Goal: Browse casually: Explore the website without a specific task or goal

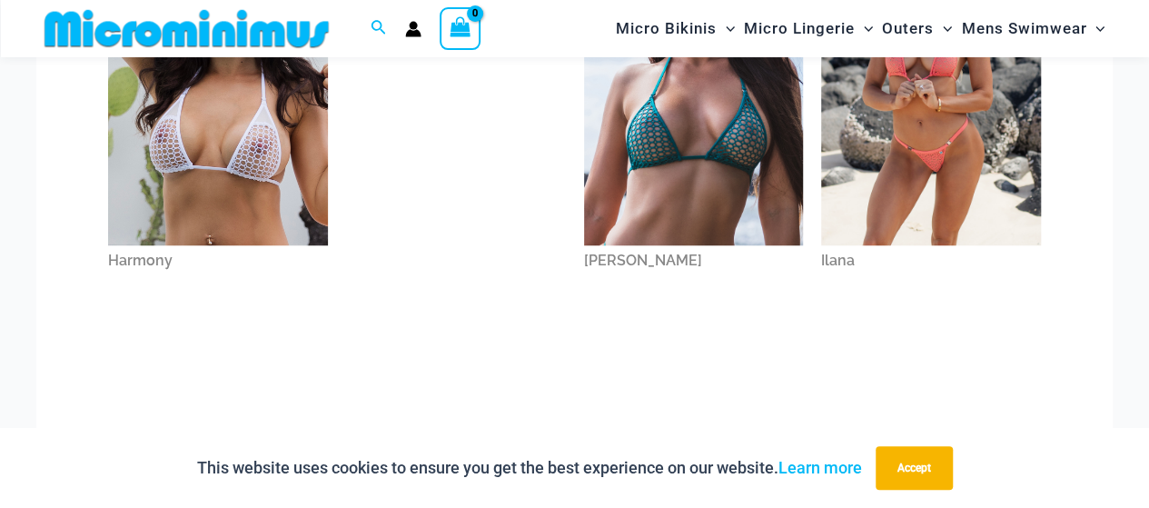
scroll to position [710, 0]
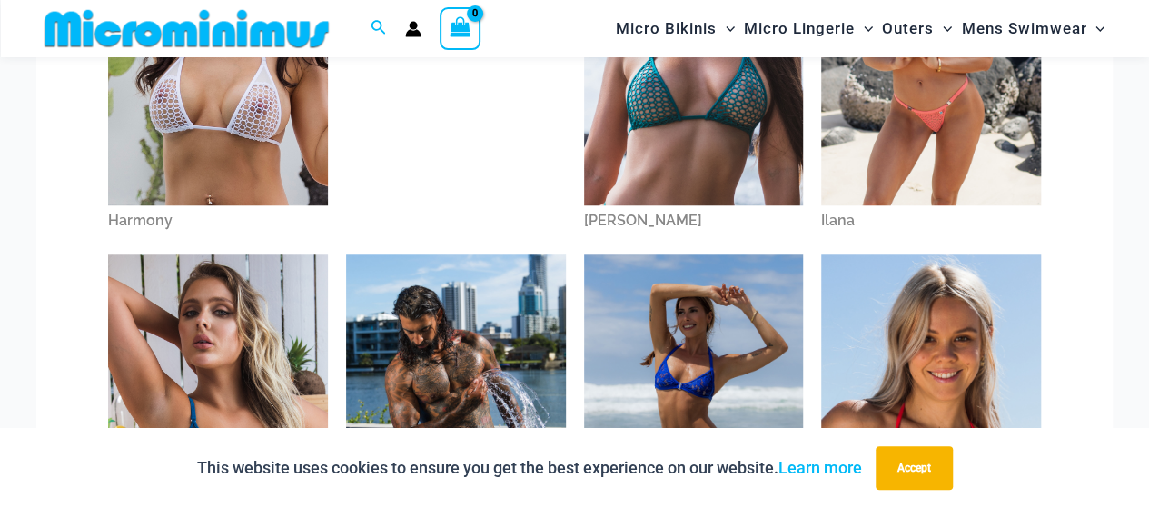
click at [205, 158] on img at bounding box center [218, 41] width 220 height 330
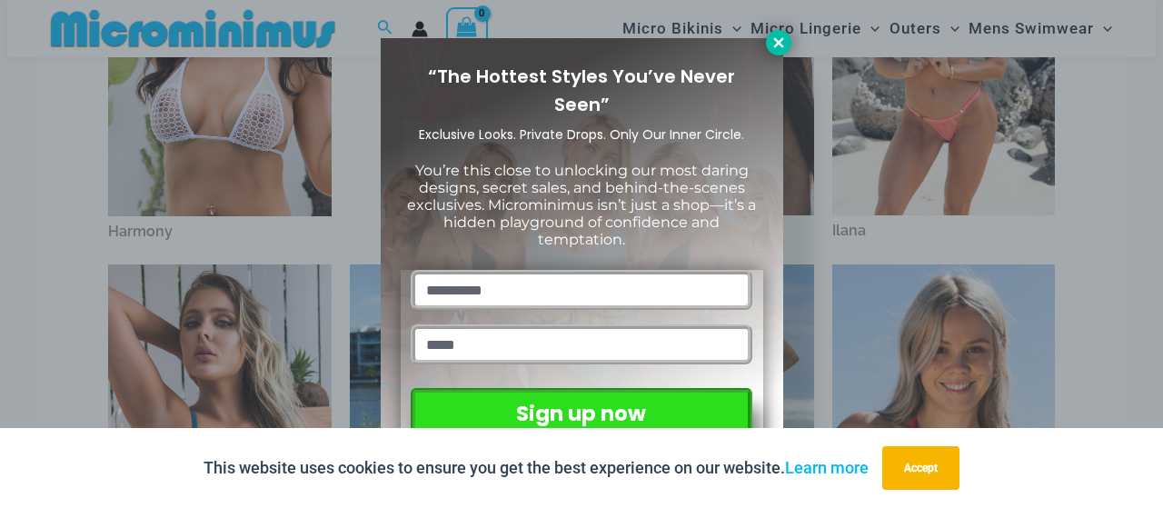
click at [777, 36] on icon at bounding box center [778, 43] width 16 height 16
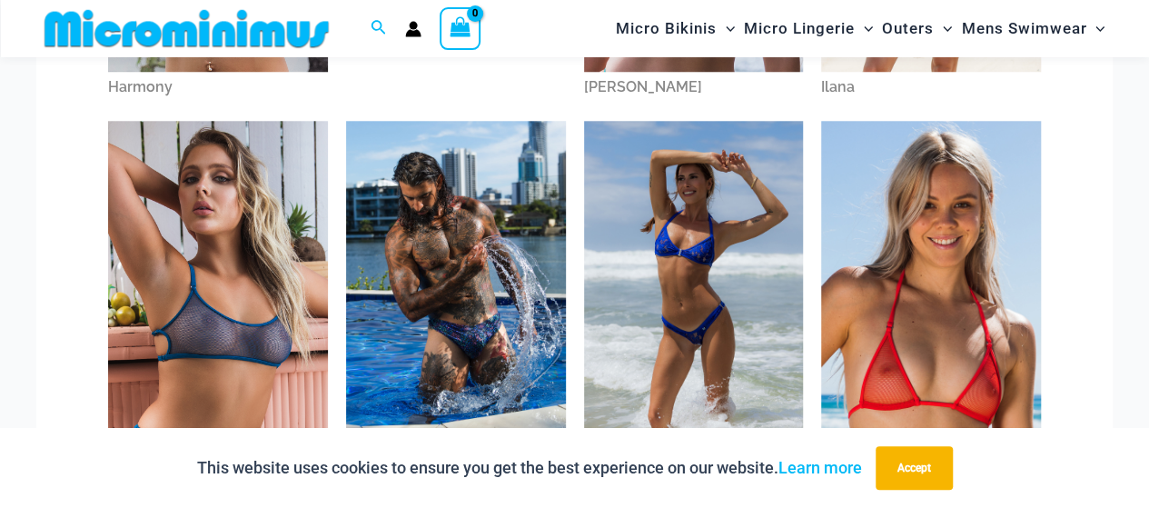
scroll to position [887, 0]
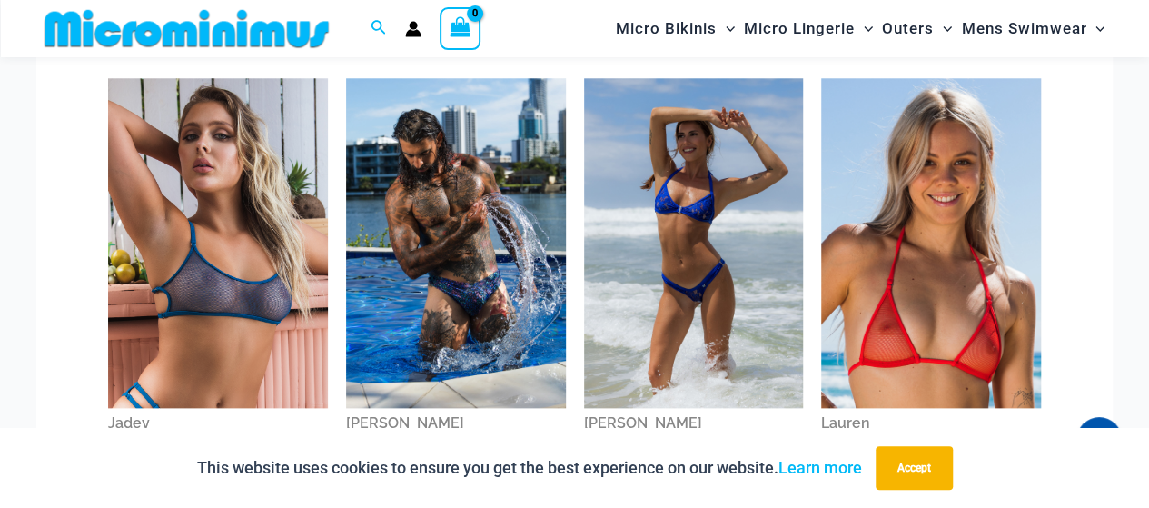
click at [923, 310] on img at bounding box center [931, 243] width 220 height 330
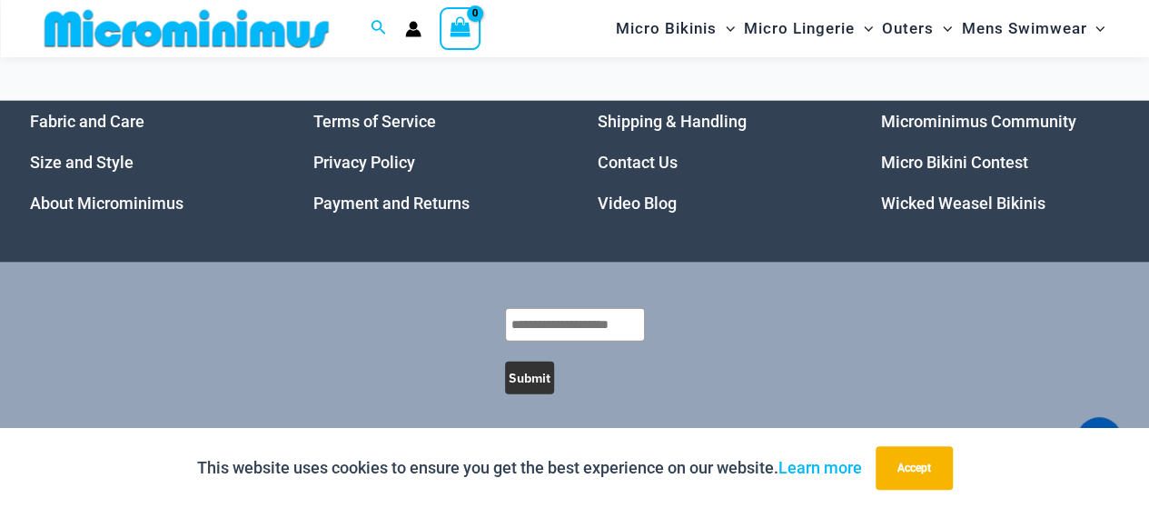
scroll to position [2173, 0]
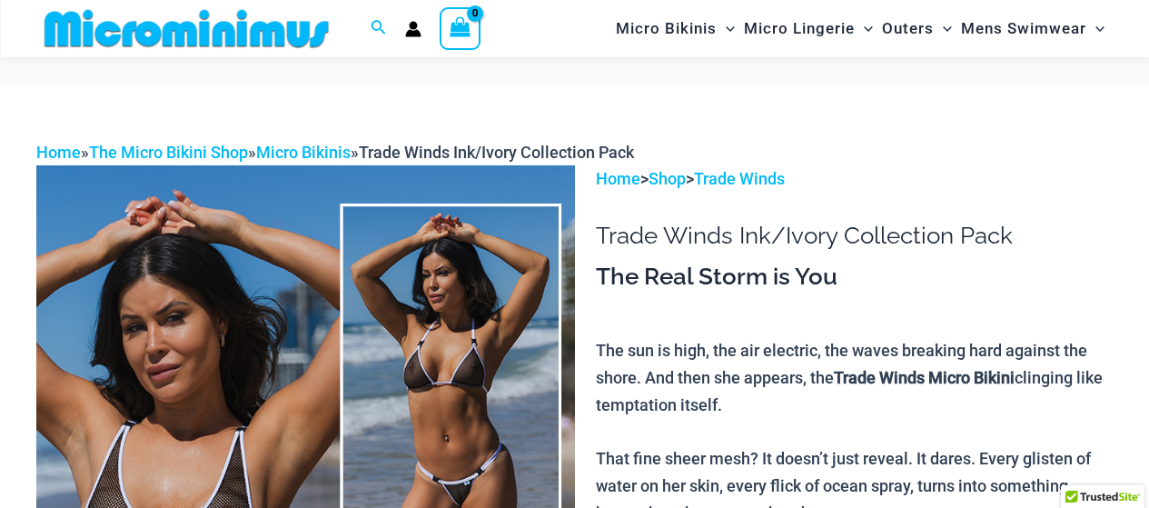
scroll to position [74, 0]
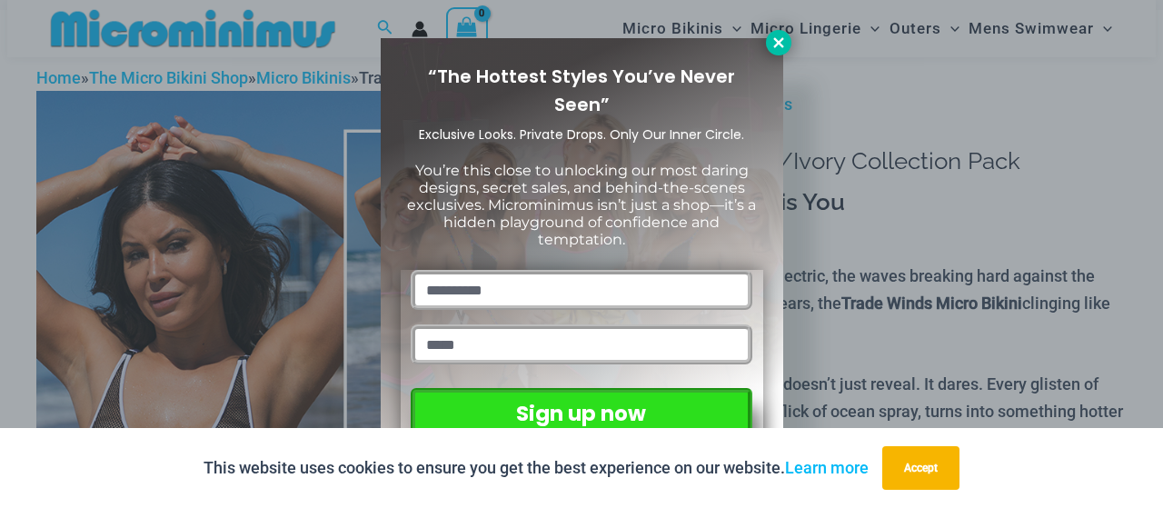
click at [776, 45] on icon at bounding box center [778, 42] width 10 height 10
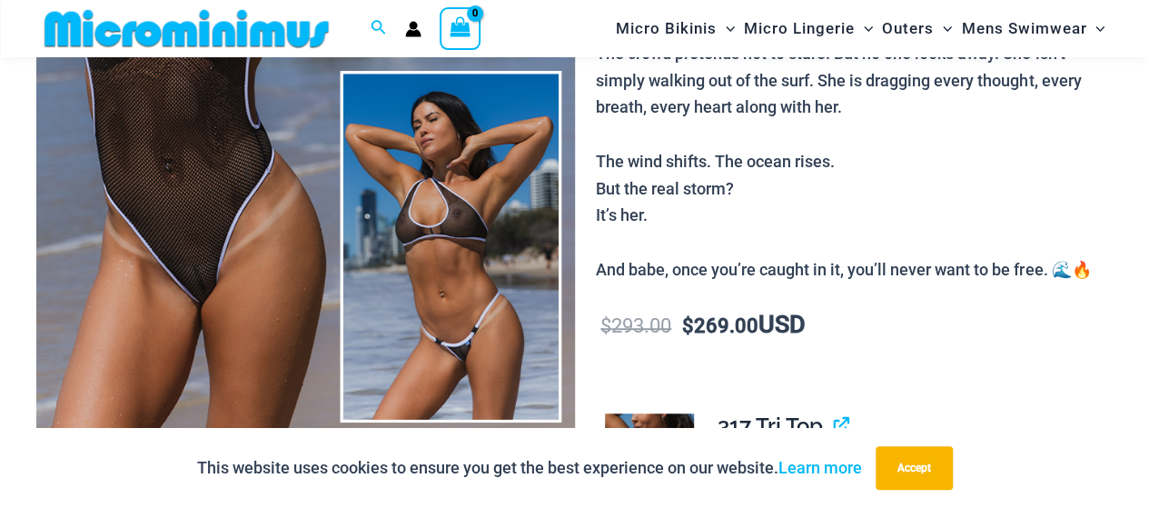
scroll to position [529, 0]
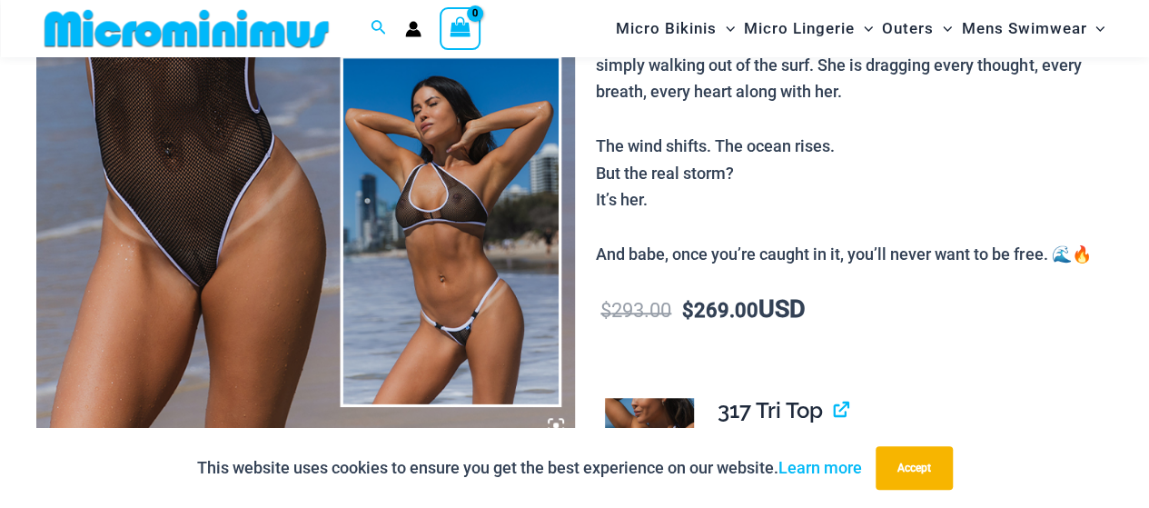
click at [176, 241] on img at bounding box center [305, 41] width 539 height 808
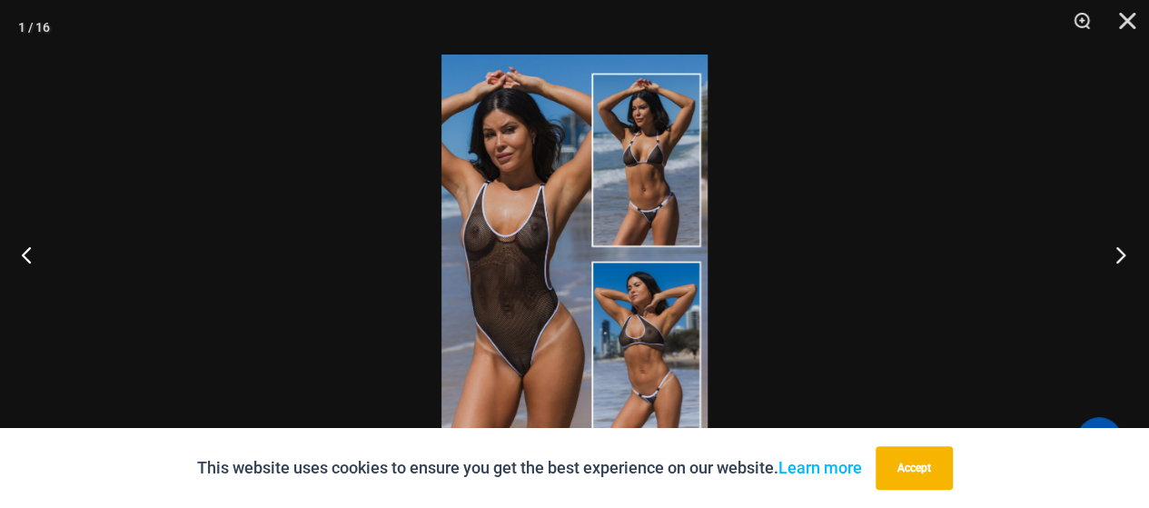
click at [1125, 253] on button "Next" at bounding box center [1115, 254] width 68 height 91
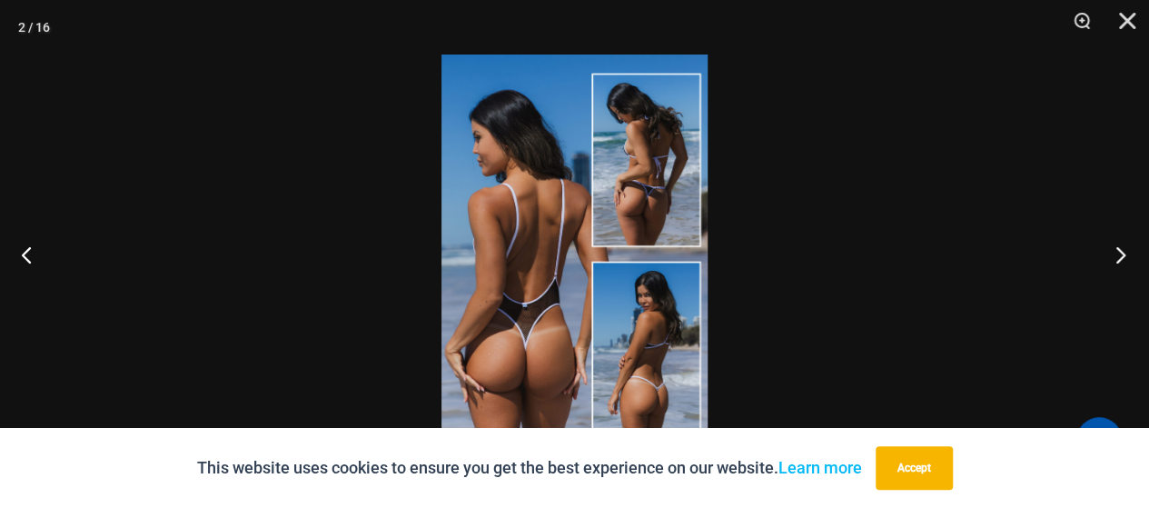
click at [1125, 254] on button "Next" at bounding box center [1115, 254] width 68 height 91
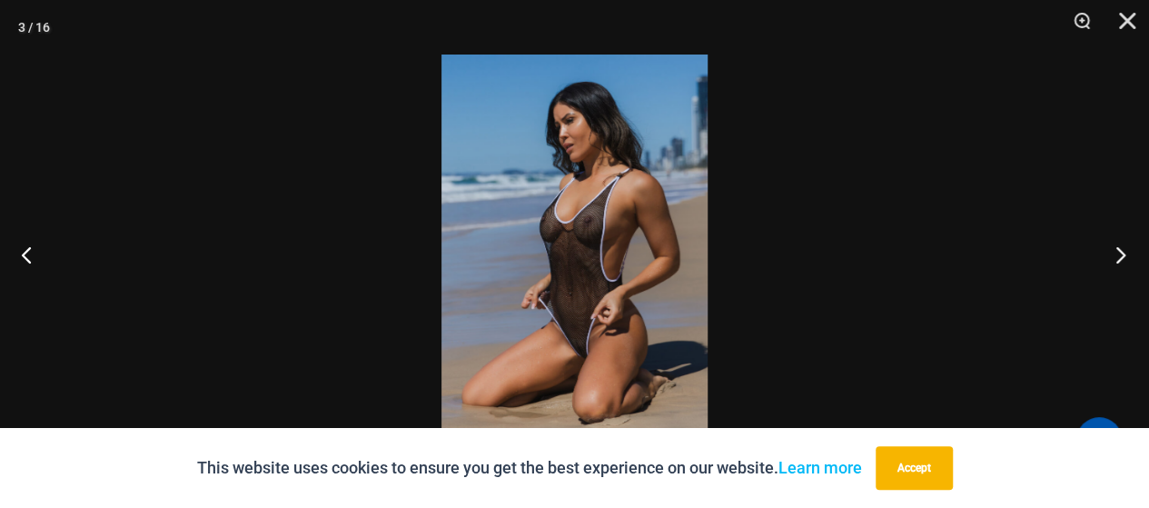
click at [1124, 261] on button "Next" at bounding box center [1115, 254] width 68 height 91
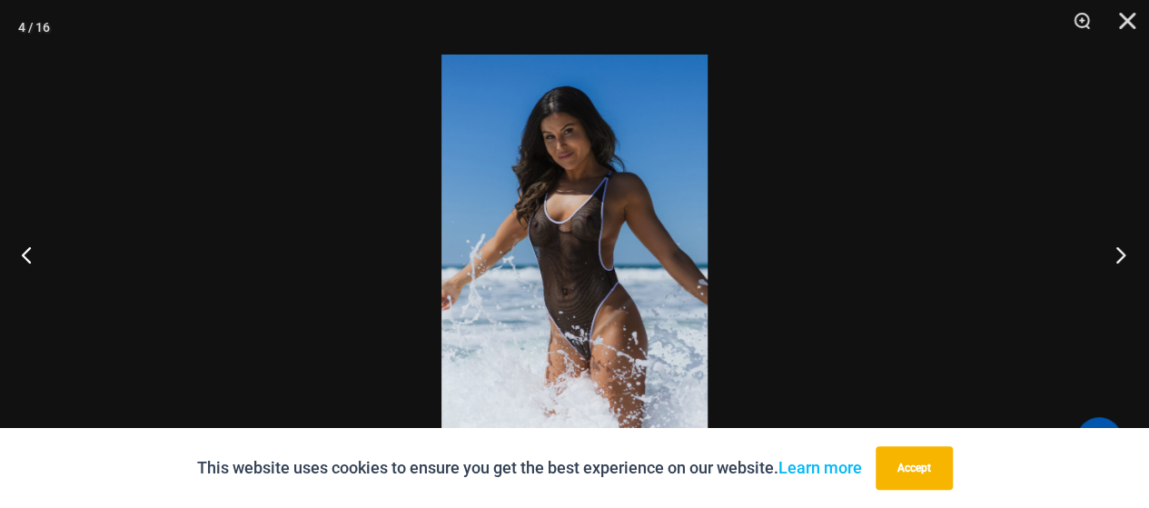
click at [1123, 263] on button "Next" at bounding box center [1115, 254] width 68 height 91
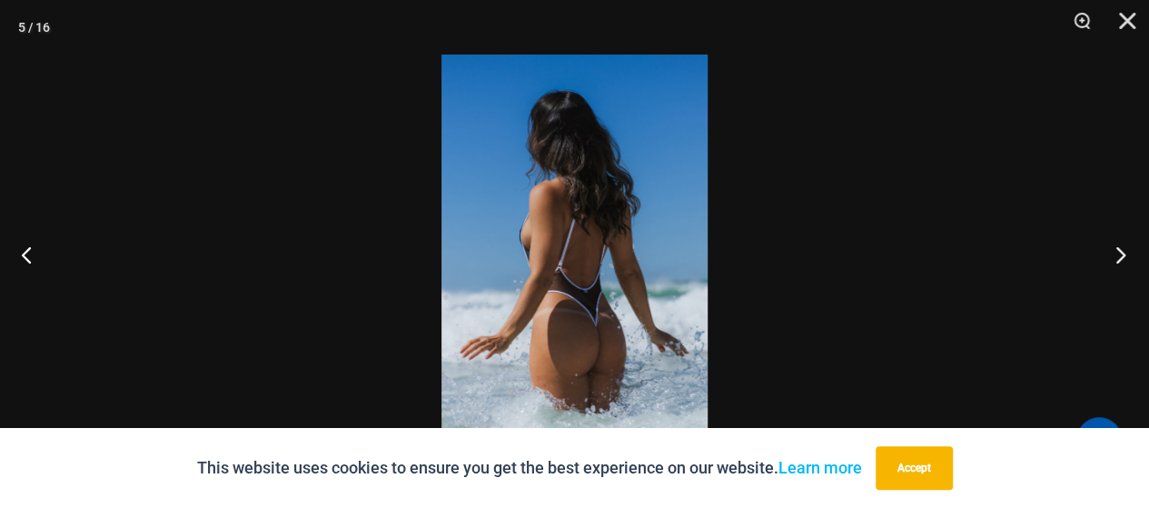
click at [1124, 263] on button "Next" at bounding box center [1115, 254] width 68 height 91
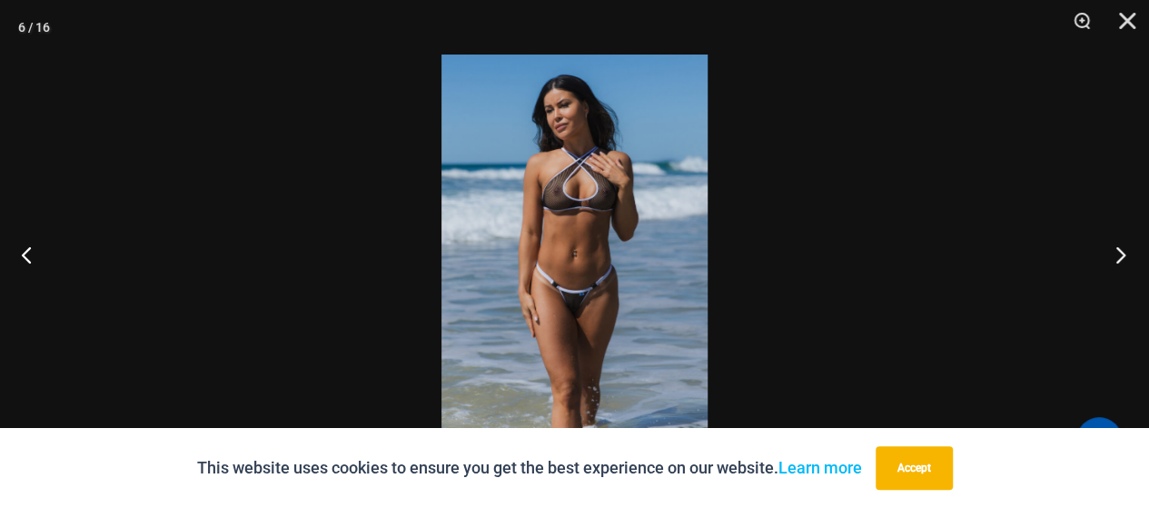
click at [1124, 264] on button "Next" at bounding box center [1115, 254] width 68 height 91
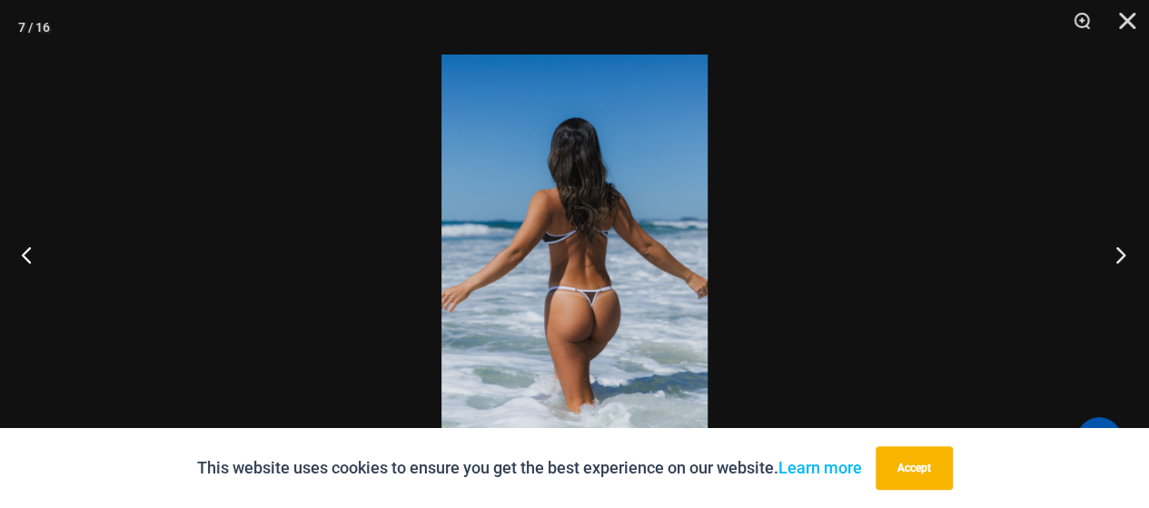
click at [1124, 264] on button "Next" at bounding box center [1115, 254] width 68 height 91
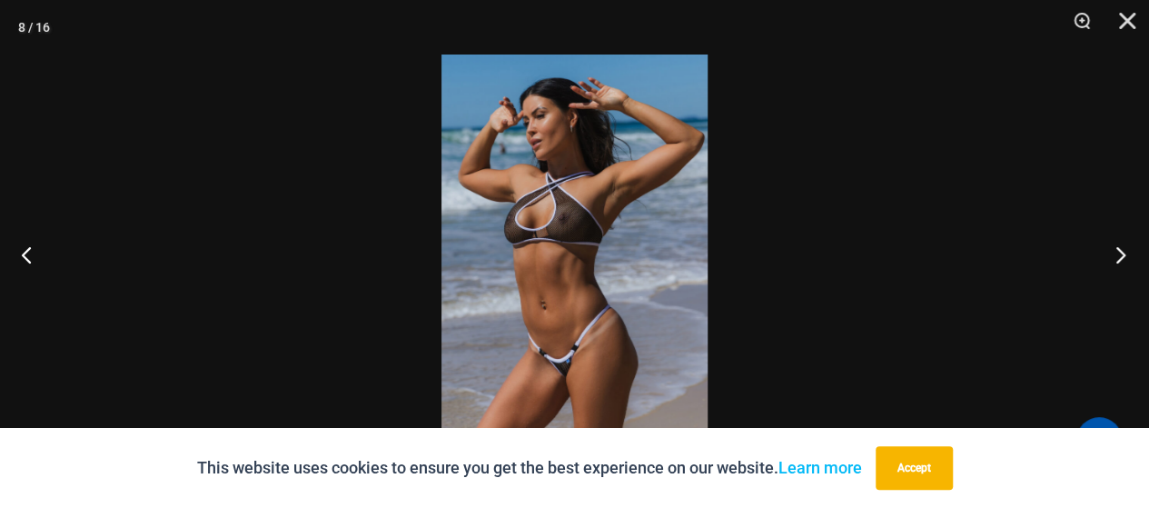
click at [1124, 265] on button "Next" at bounding box center [1115, 254] width 68 height 91
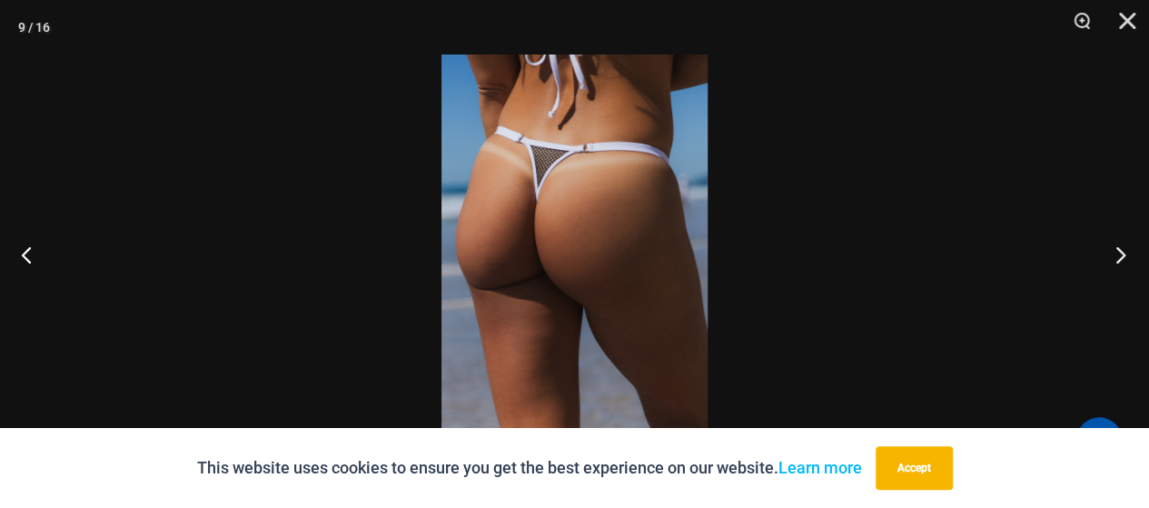
click at [1123, 265] on button "Next" at bounding box center [1115, 254] width 68 height 91
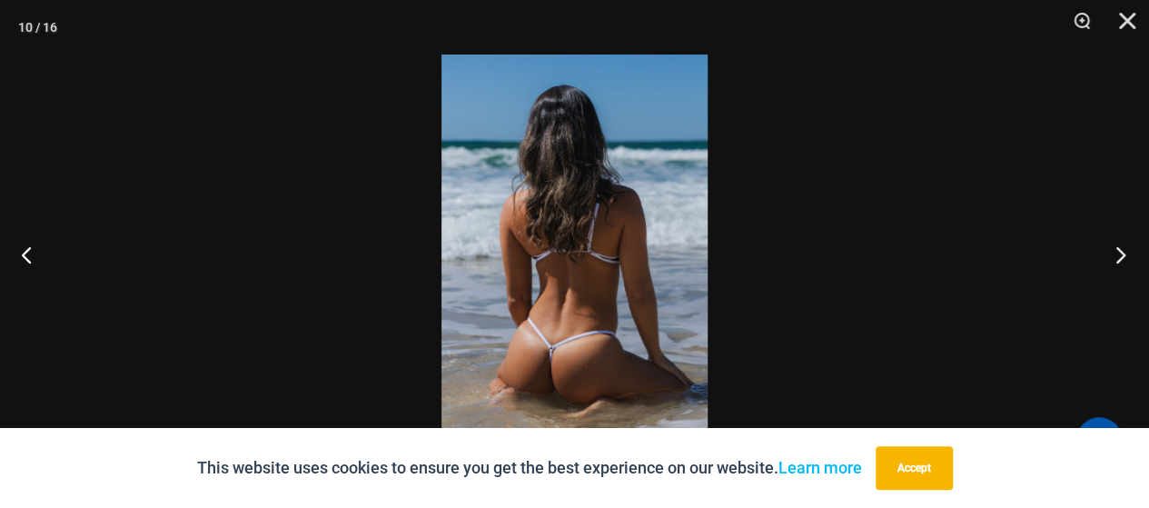
click at [1123, 265] on button "Next" at bounding box center [1115, 254] width 68 height 91
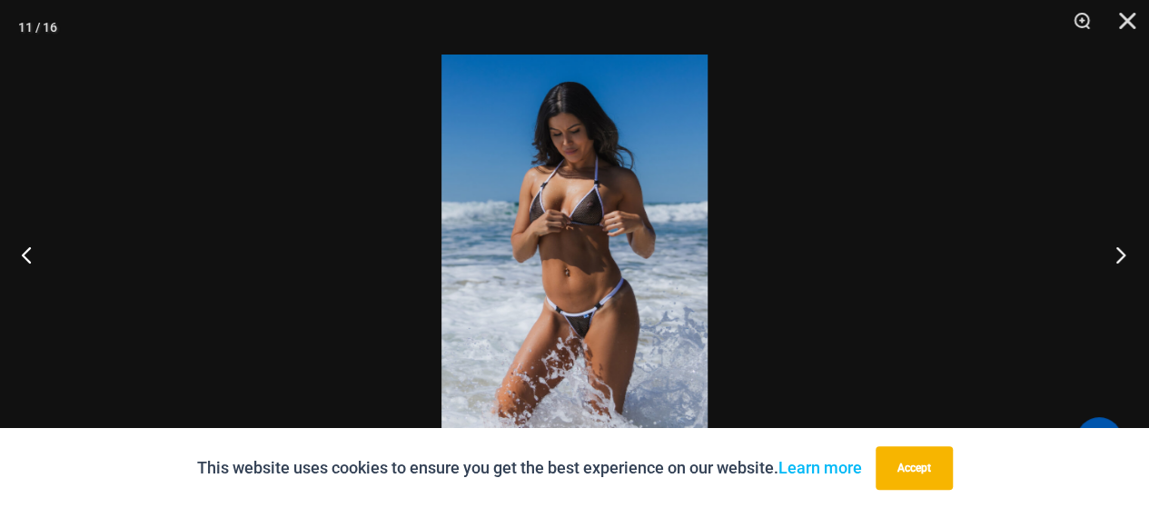
click at [1123, 265] on button "Next" at bounding box center [1115, 254] width 68 height 91
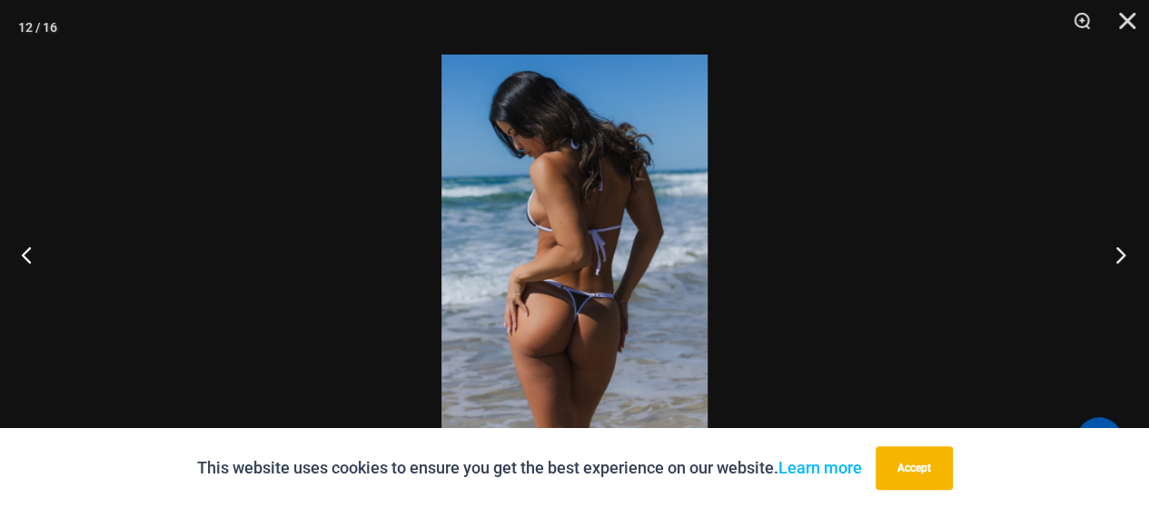
click at [1123, 265] on button "Next" at bounding box center [1115, 254] width 68 height 91
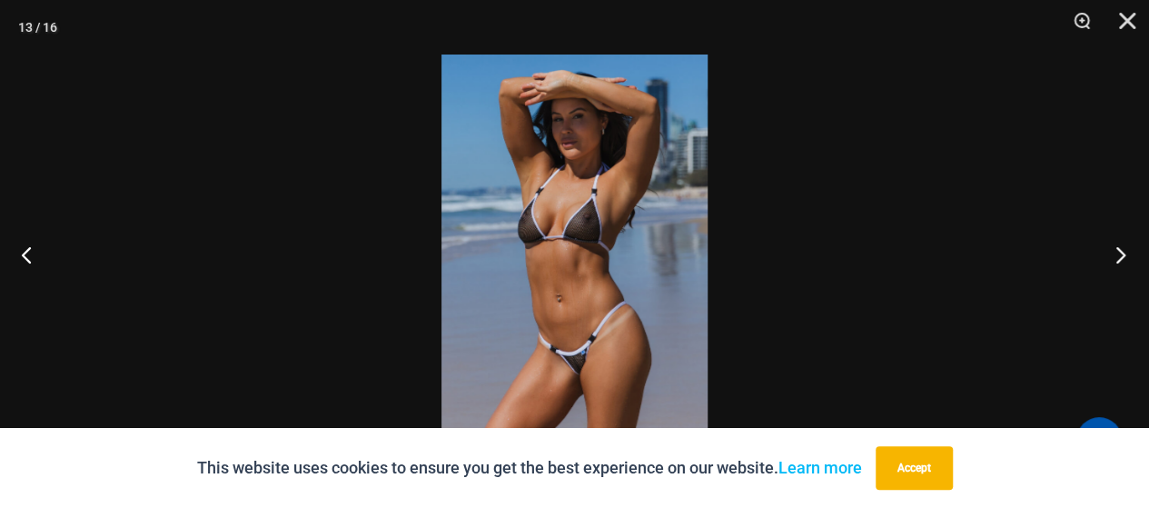
click at [1123, 266] on button "Next" at bounding box center [1115, 254] width 68 height 91
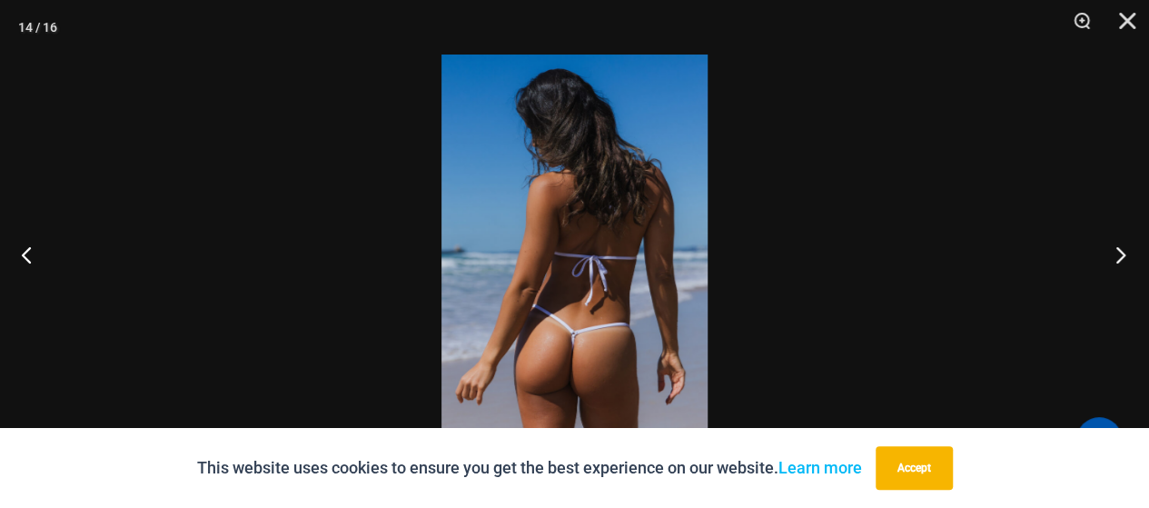
click at [1123, 266] on button "Next" at bounding box center [1115, 254] width 68 height 91
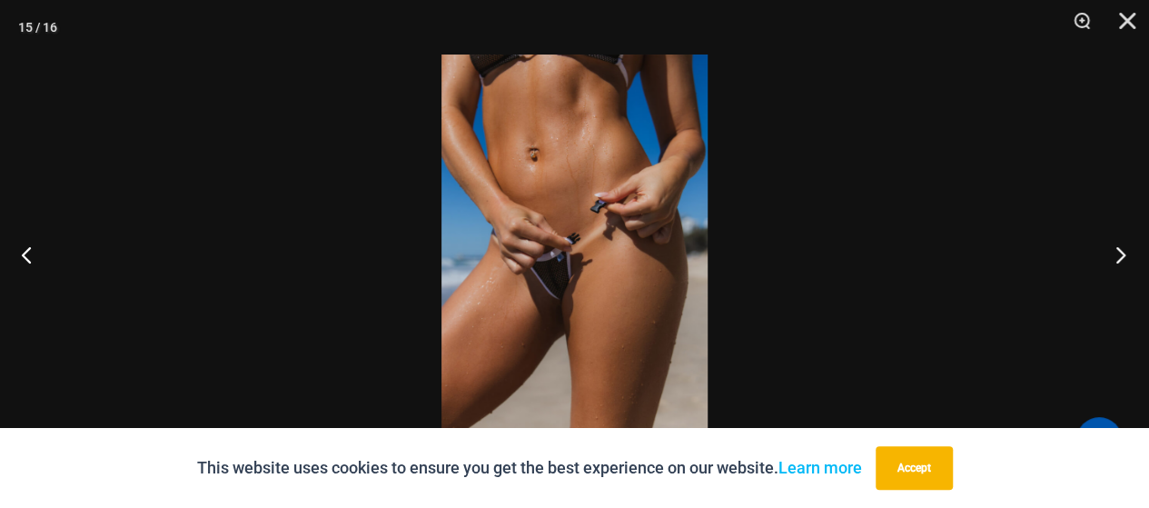
click at [1123, 266] on button "Next" at bounding box center [1115, 254] width 68 height 91
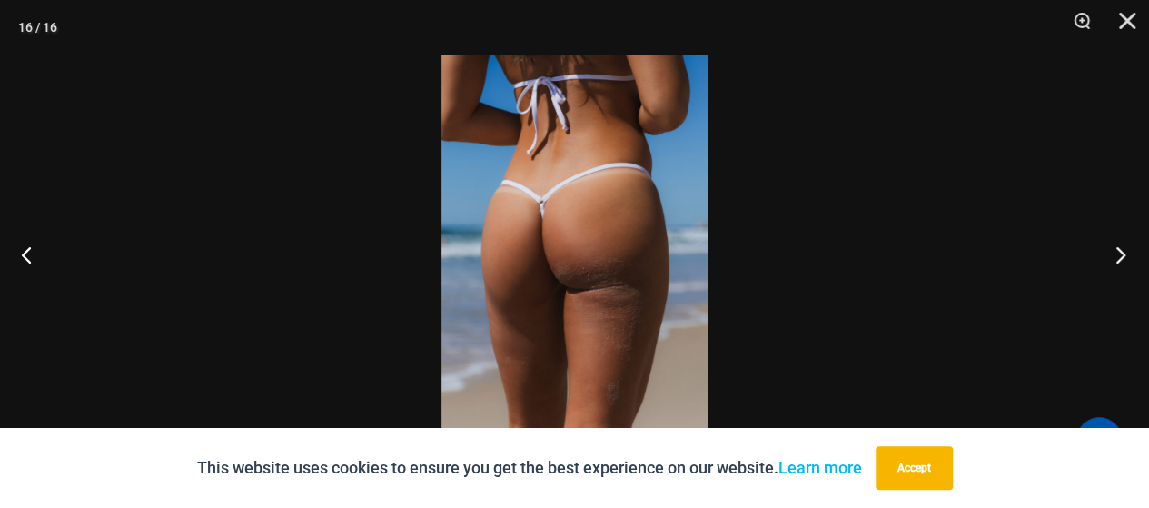
click at [1121, 266] on button "Next" at bounding box center [1115, 254] width 68 height 91
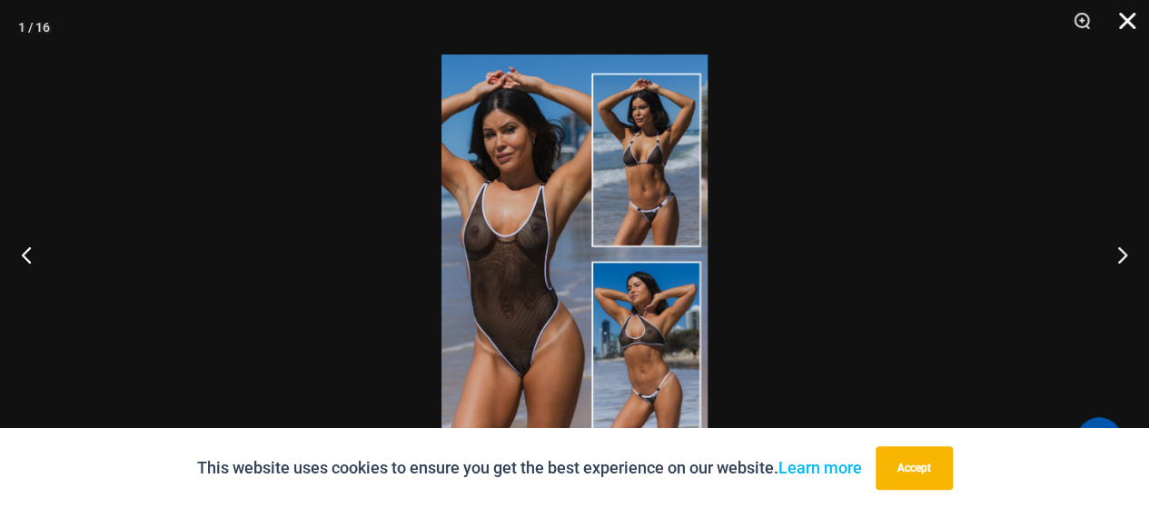
click at [1130, 23] on button "Close" at bounding box center [1120, 27] width 45 height 55
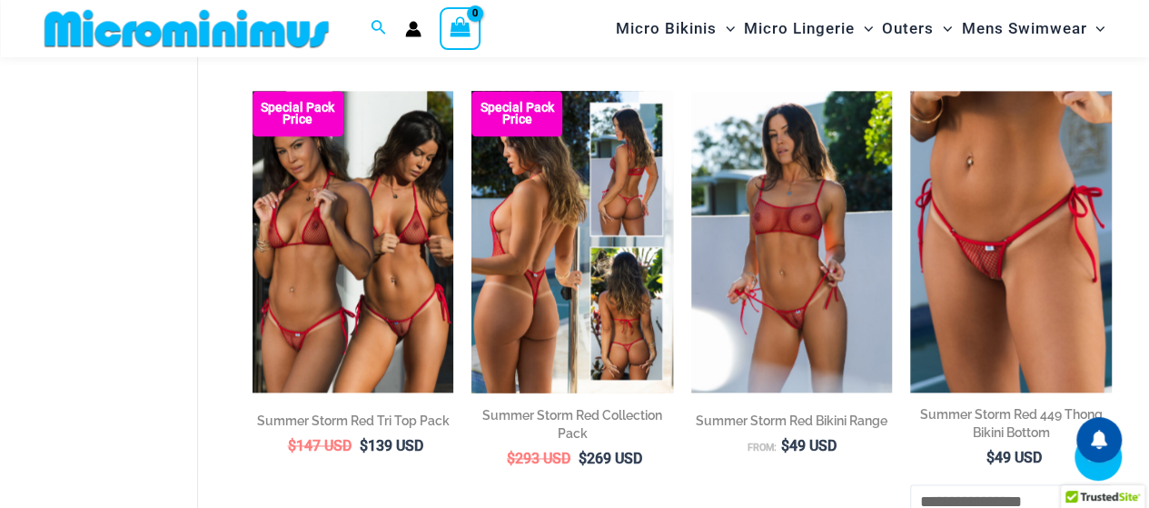
scroll to position [818, 0]
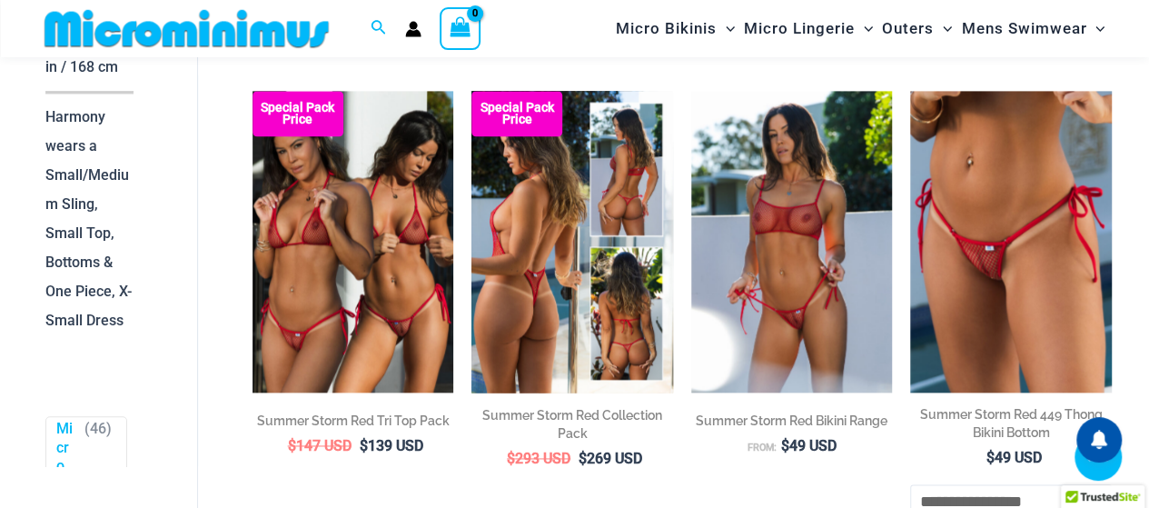
click at [529, 254] on img at bounding box center [572, 242] width 202 height 302
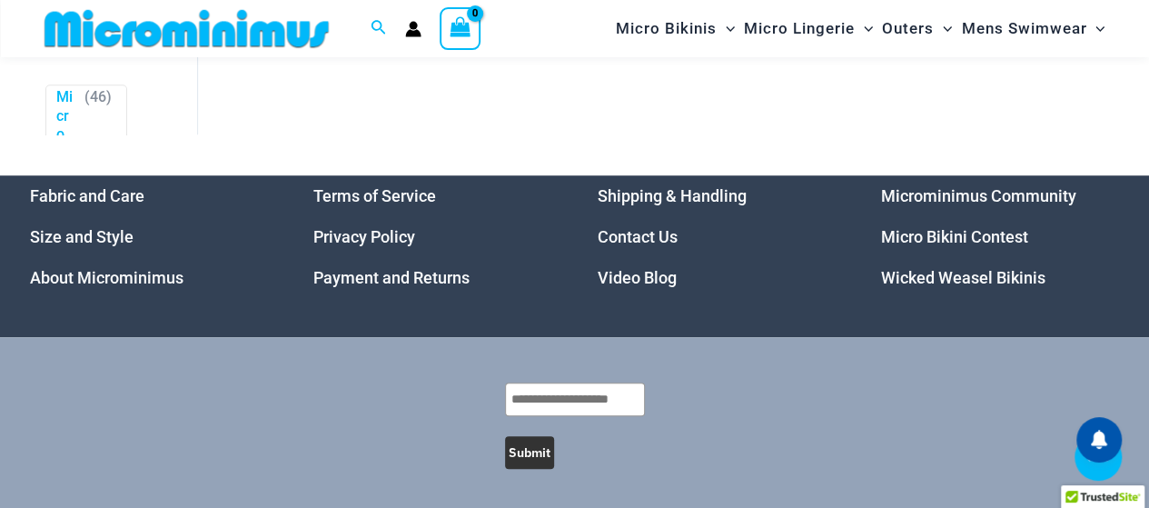
scroll to position [4086, 0]
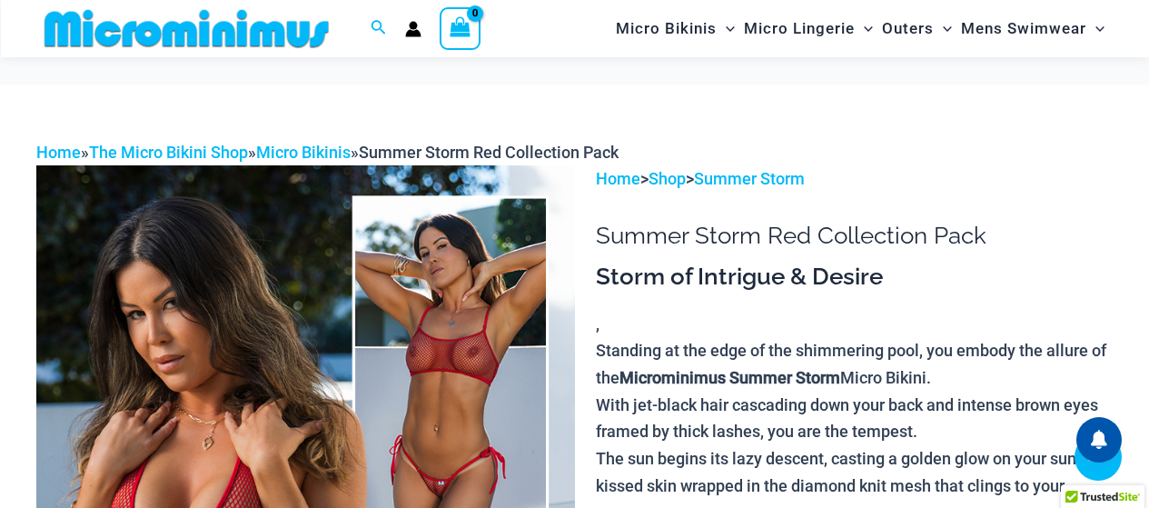
scroll to position [454, 0]
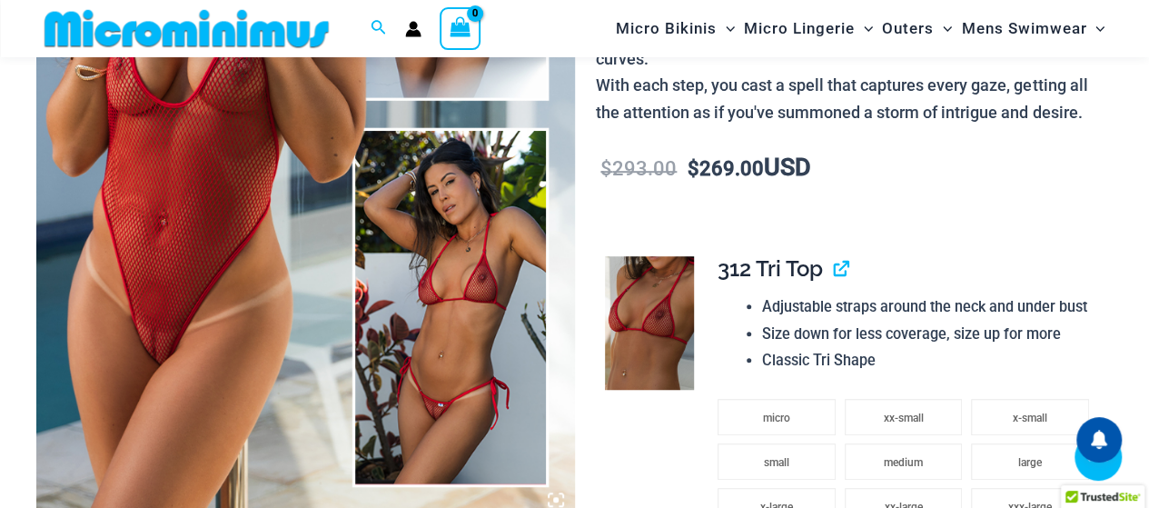
click at [440, 362] on img at bounding box center [305, 115] width 539 height 808
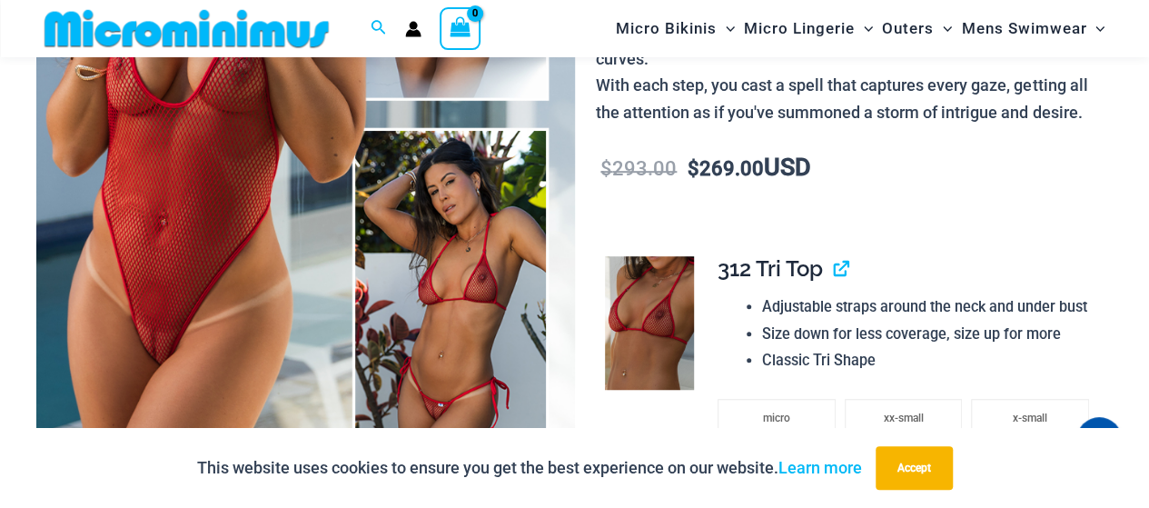
click at [149, 199] on img at bounding box center [305, 115] width 539 height 808
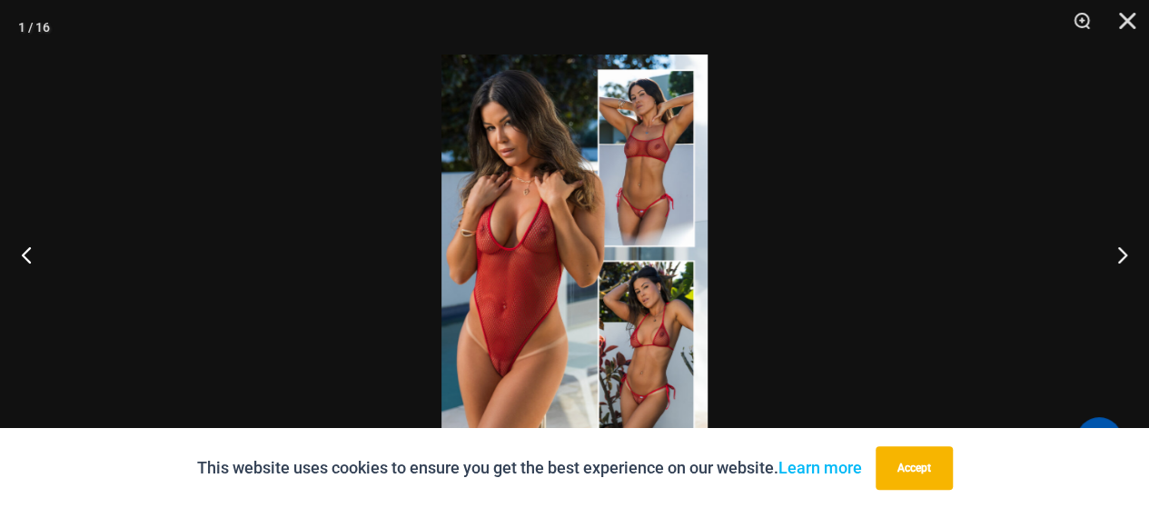
click at [505, 281] on img at bounding box center [574, 254] width 266 height 399
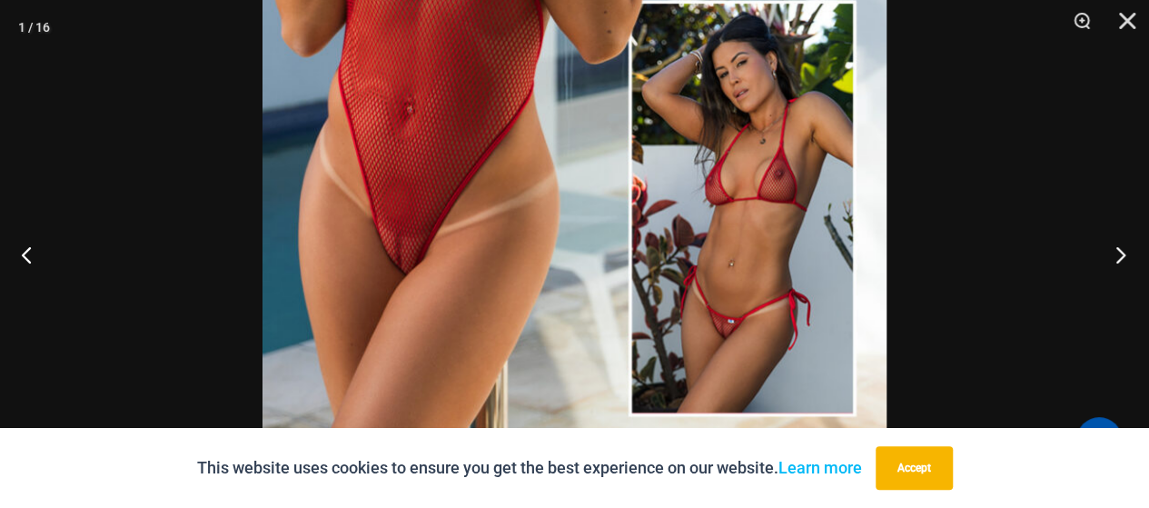
click at [1118, 250] on button "Next" at bounding box center [1115, 254] width 68 height 91
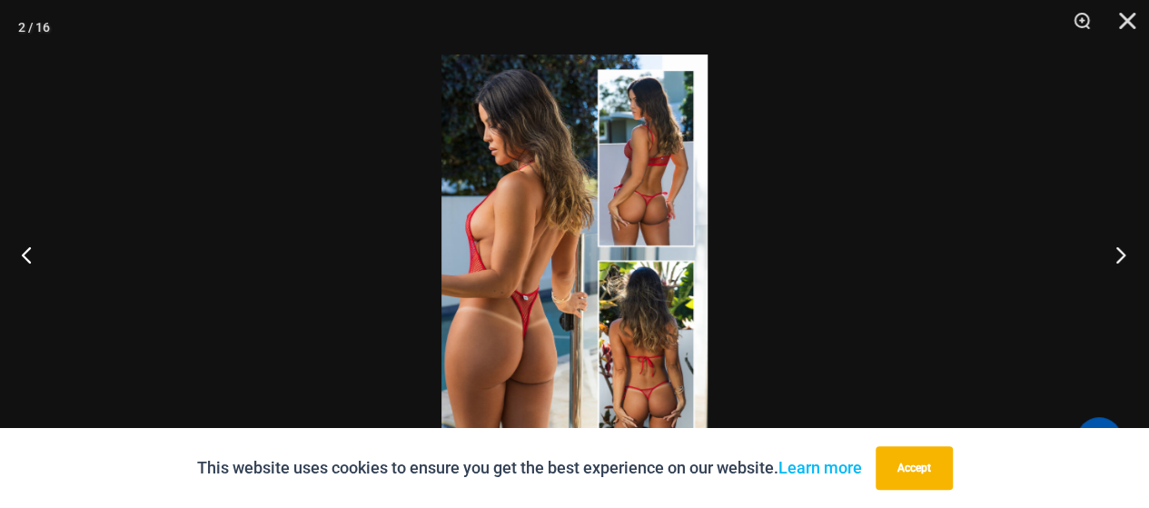
click at [1118, 250] on button "Next" at bounding box center [1115, 254] width 68 height 91
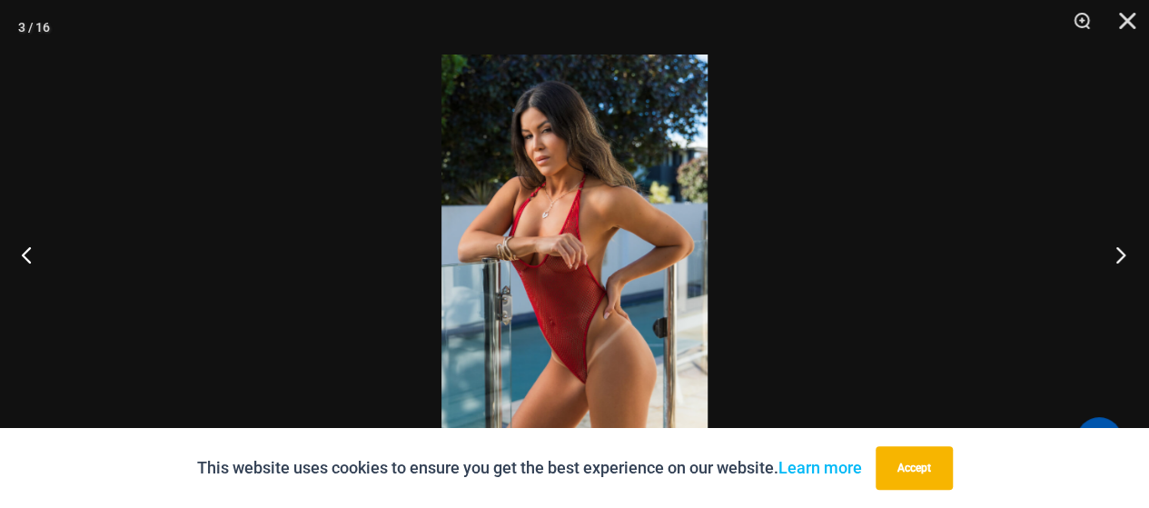
click at [1117, 250] on button "Next" at bounding box center [1115, 254] width 68 height 91
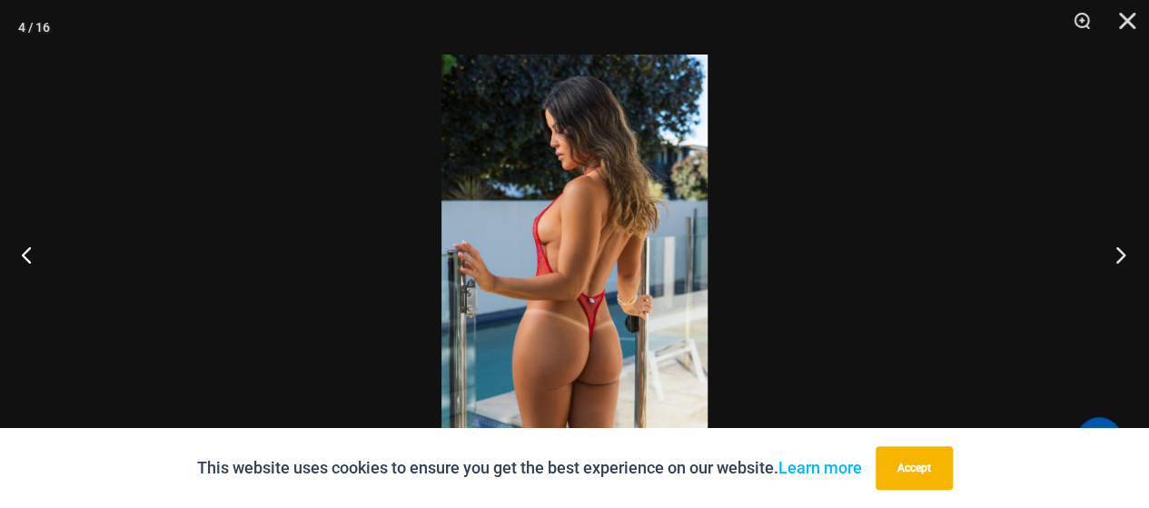
click at [1117, 250] on button "Next" at bounding box center [1115, 254] width 68 height 91
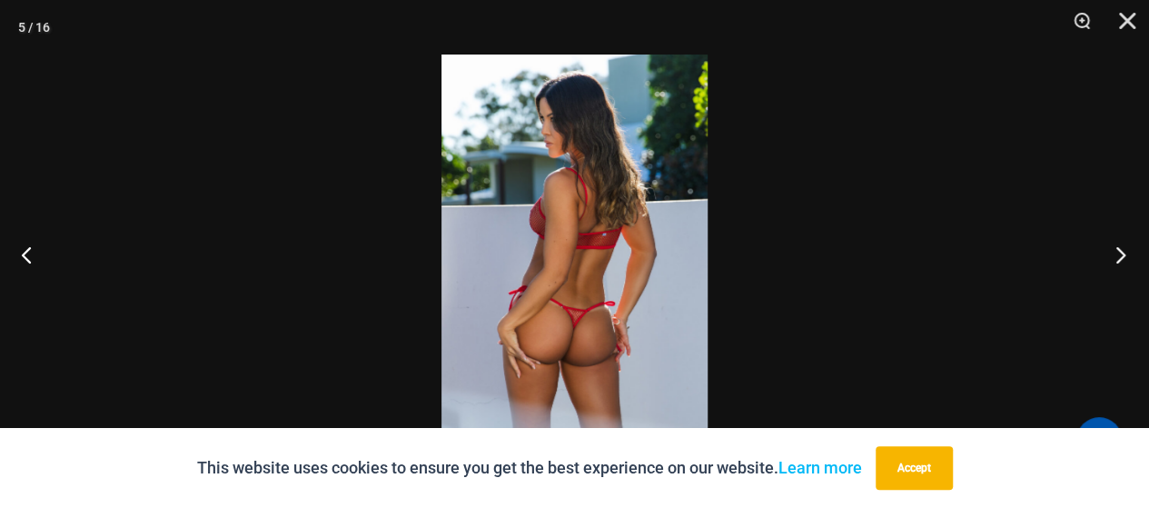
click at [1117, 250] on button "Next" at bounding box center [1115, 254] width 68 height 91
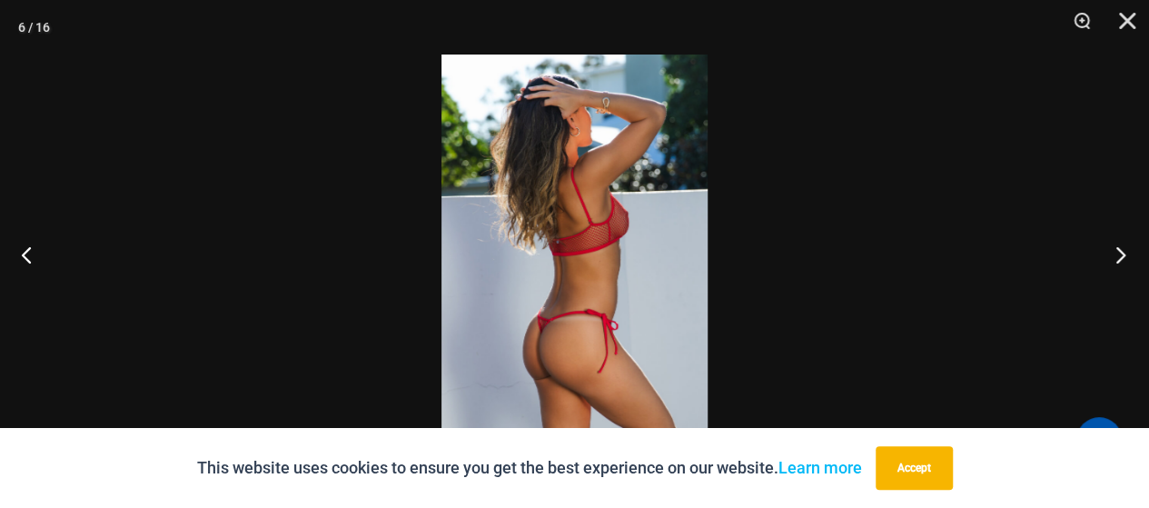
click at [1117, 250] on button "Next" at bounding box center [1115, 254] width 68 height 91
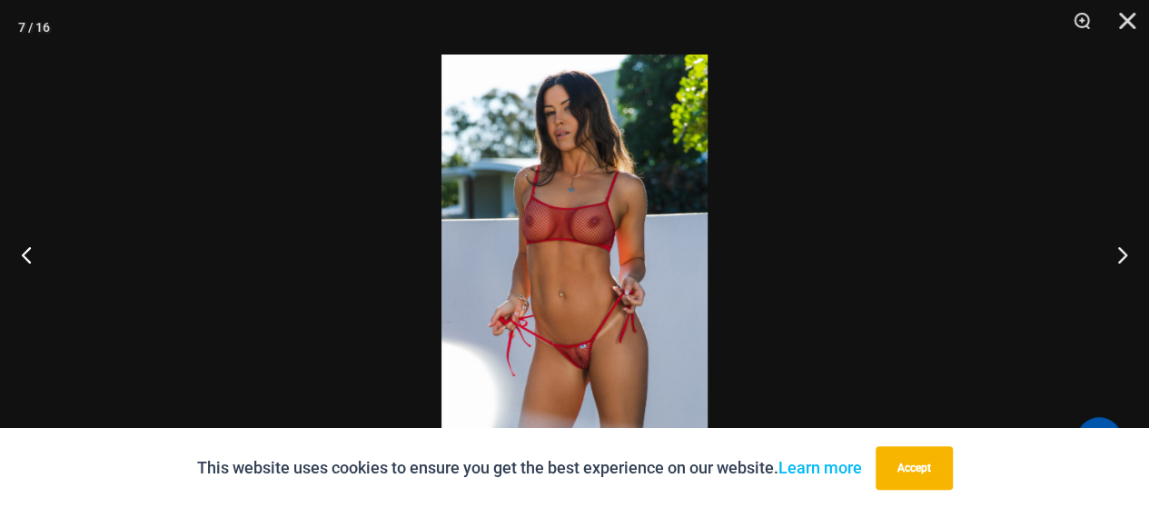
click at [603, 327] on img at bounding box center [574, 254] width 266 height 399
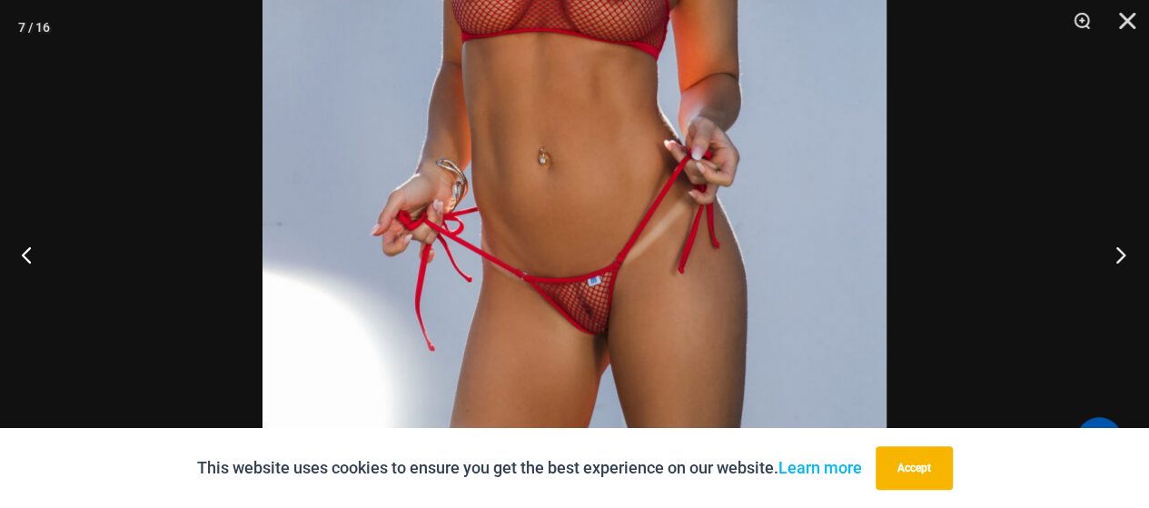
click at [1119, 257] on button "Next" at bounding box center [1115, 254] width 68 height 91
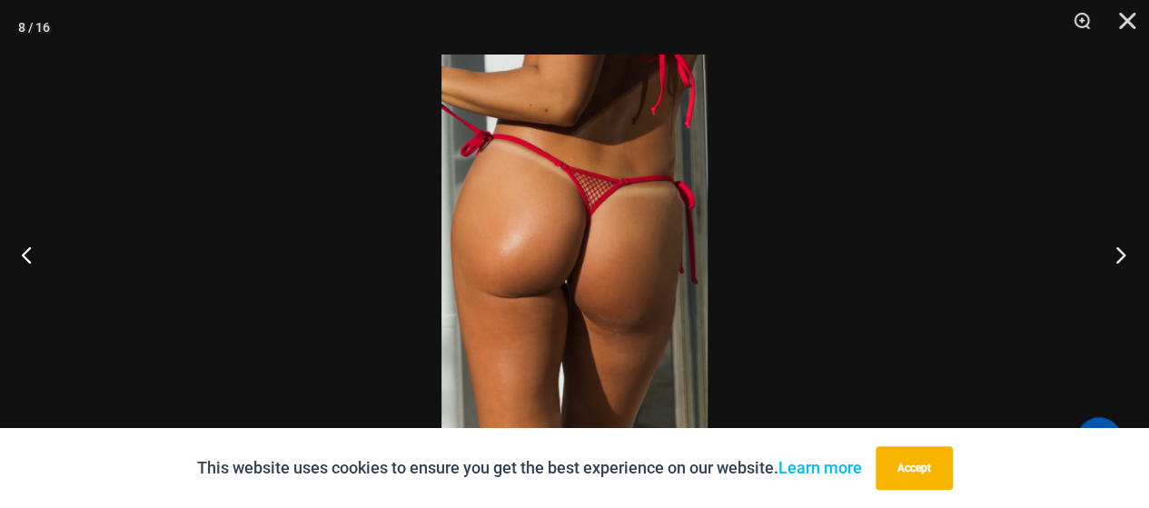
click at [1123, 258] on button "Next" at bounding box center [1115, 254] width 68 height 91
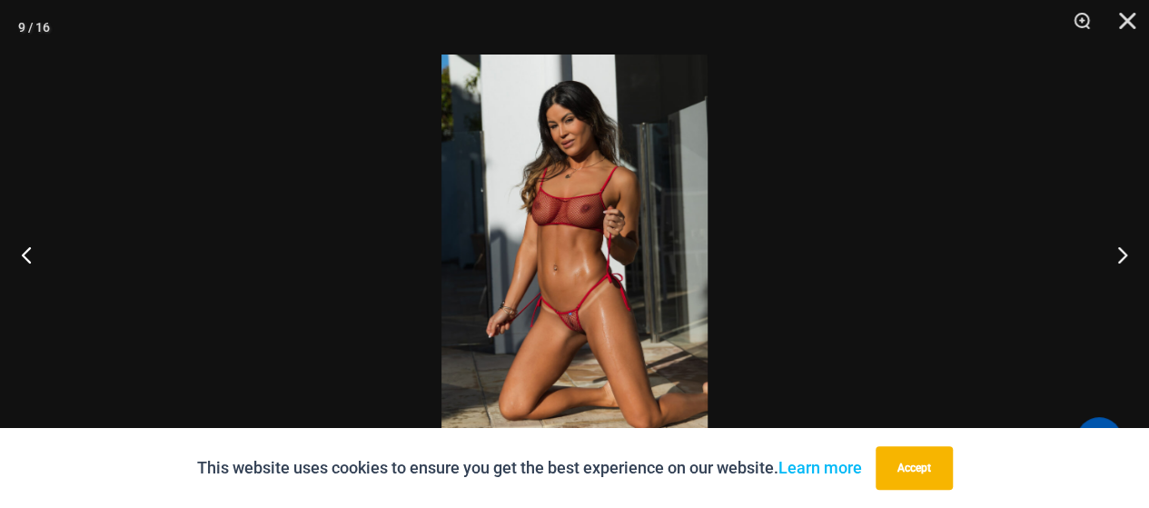
click at [550, 332] on img at bounding box center [574, 254] width 266 height 399
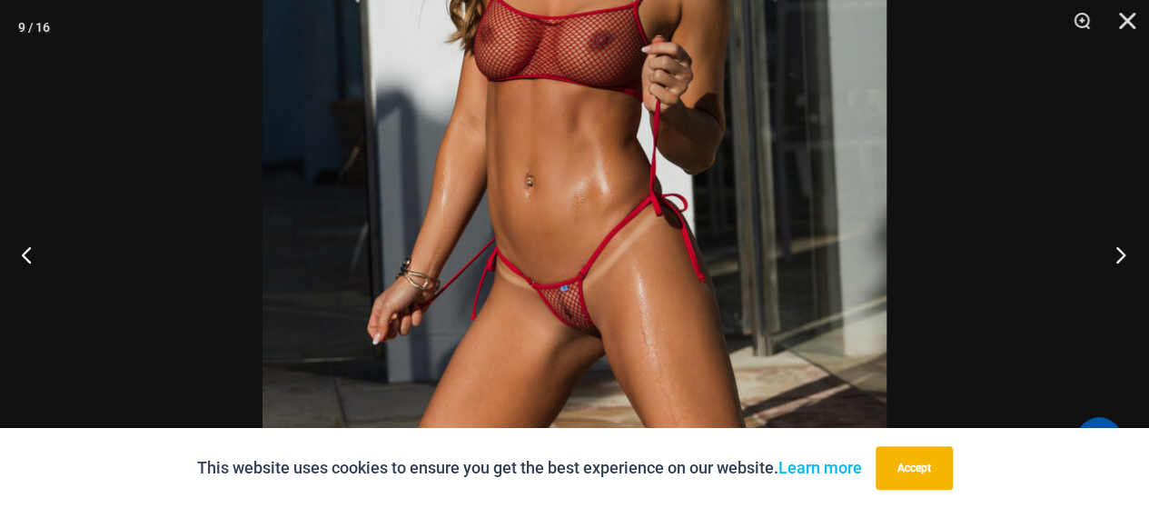
click at [1121, 252] on button "Next" at bounding box center [1115, 254] width 68 height 91
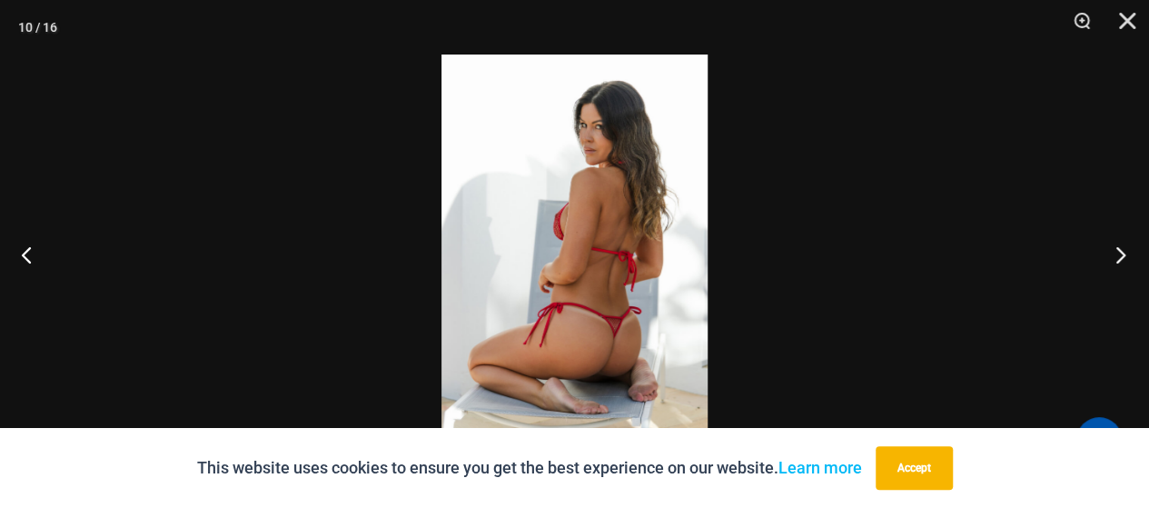
click at [1119, 252] on button "Next" at bounding box center [1115, 254] width 68 height 91
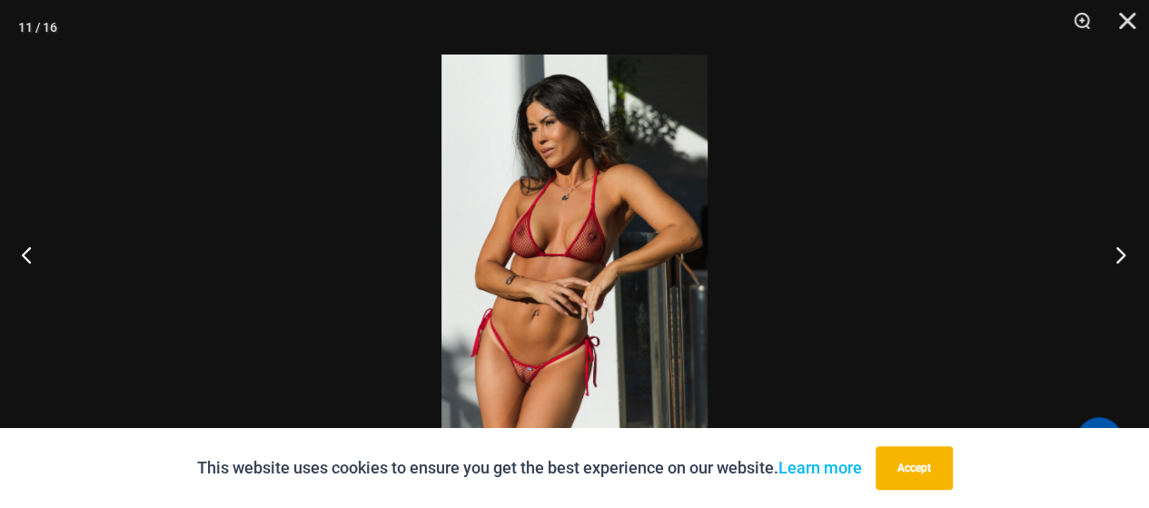
click at [1119, 252] on button "Next" at bounding box center [1115, 254] width 68 height 91
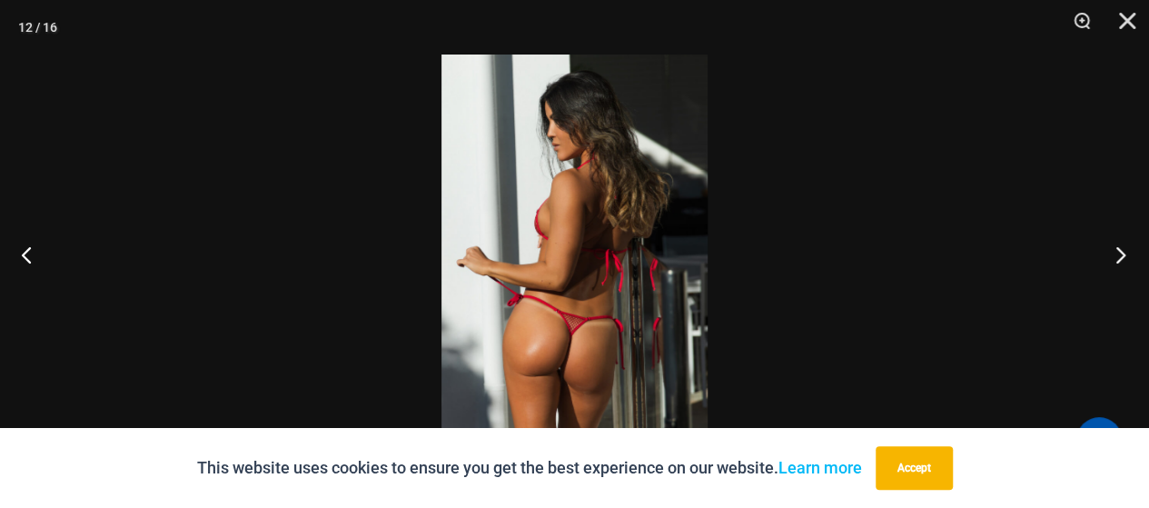
click at [1119, 252] on button "Next" at bounding box center [1115, 254] width 68 height 91
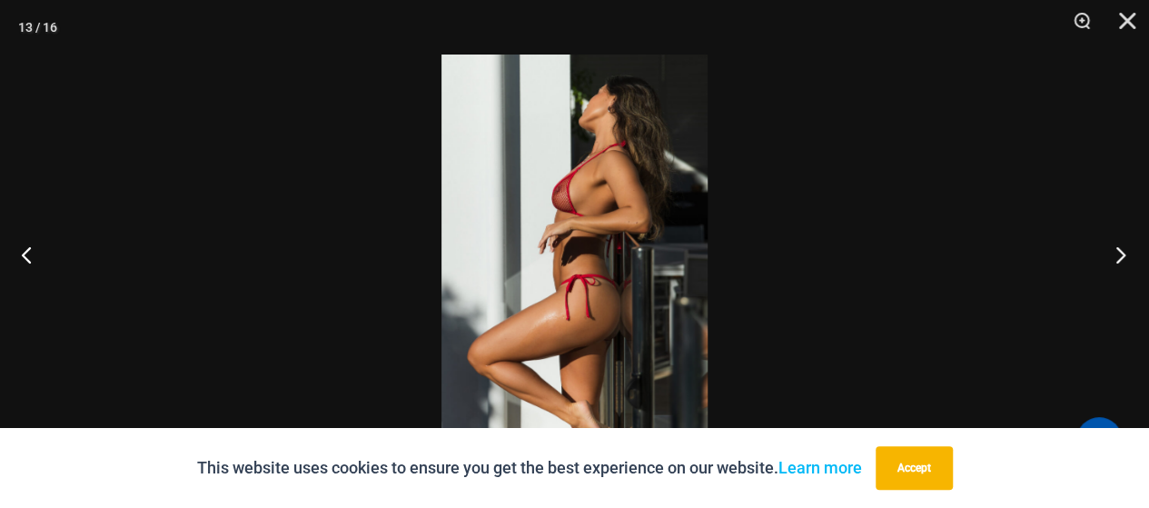
click at [1119, 252] on button "Next" at bounding box center [1115, 254] width 68 height 91
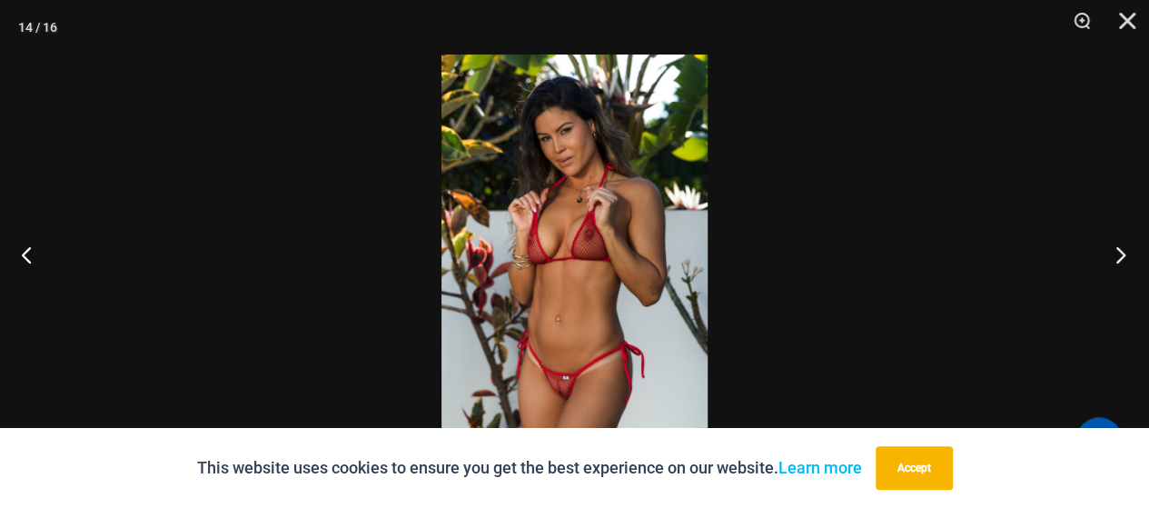
click at [1119, 252] on button "Next" at bounding box center [1115, 254] width 68 height 91
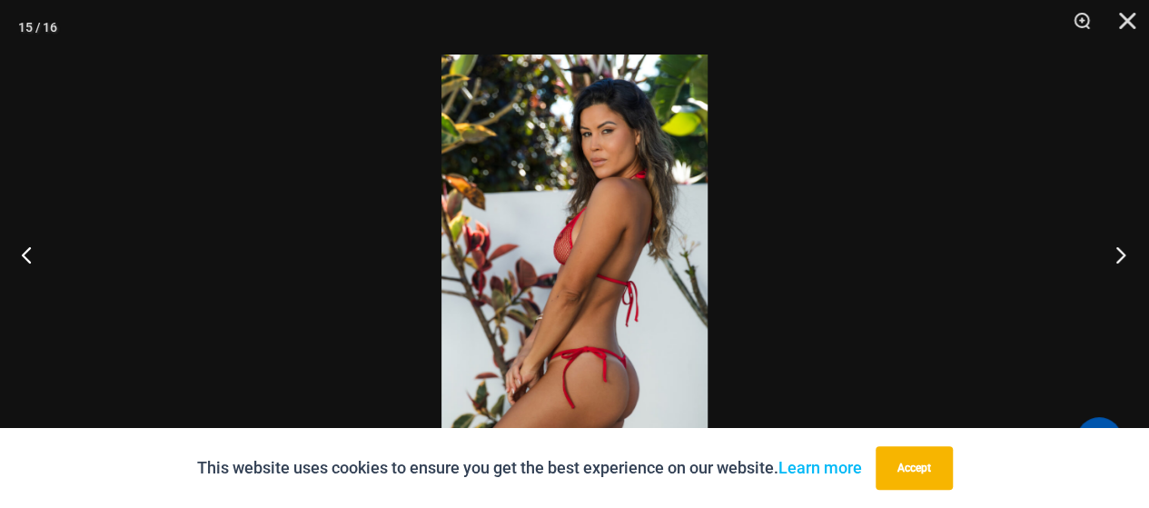
click at [1119, 253] on button "Next" at bounding box center [1115, 254] width 68 height 91
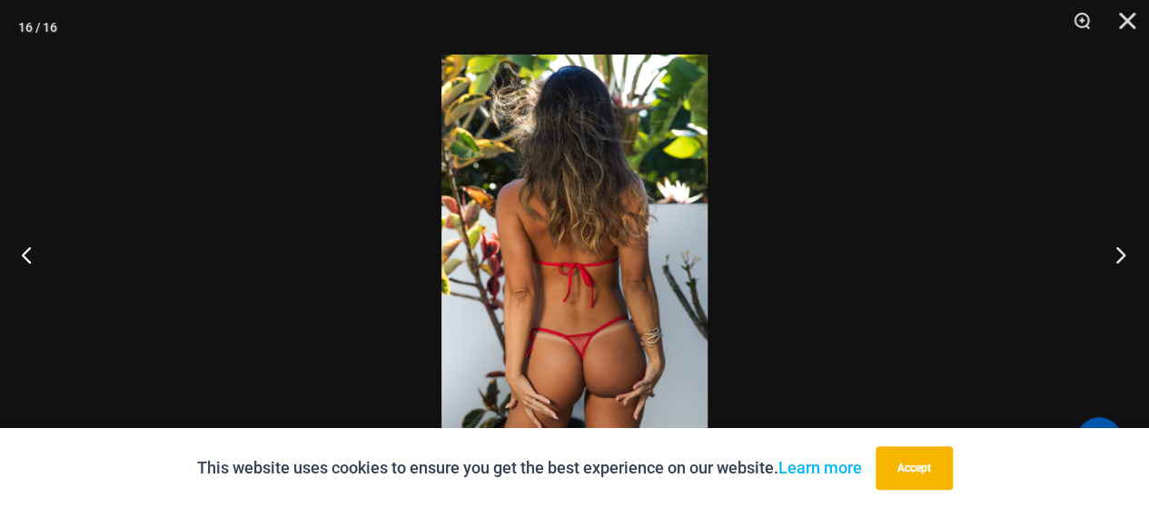
click at [1119, 253] on button "Next" at bounding box center [1115, 254] width 68 height 91
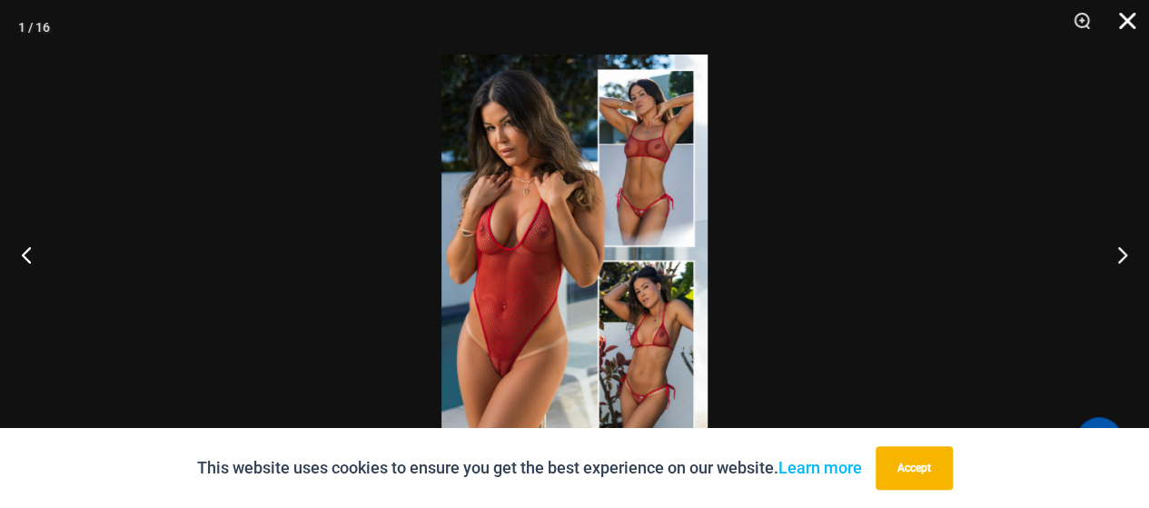
click at [1130, 15] on button "Close" at bounding box center [1120, 27] width 45 height 55
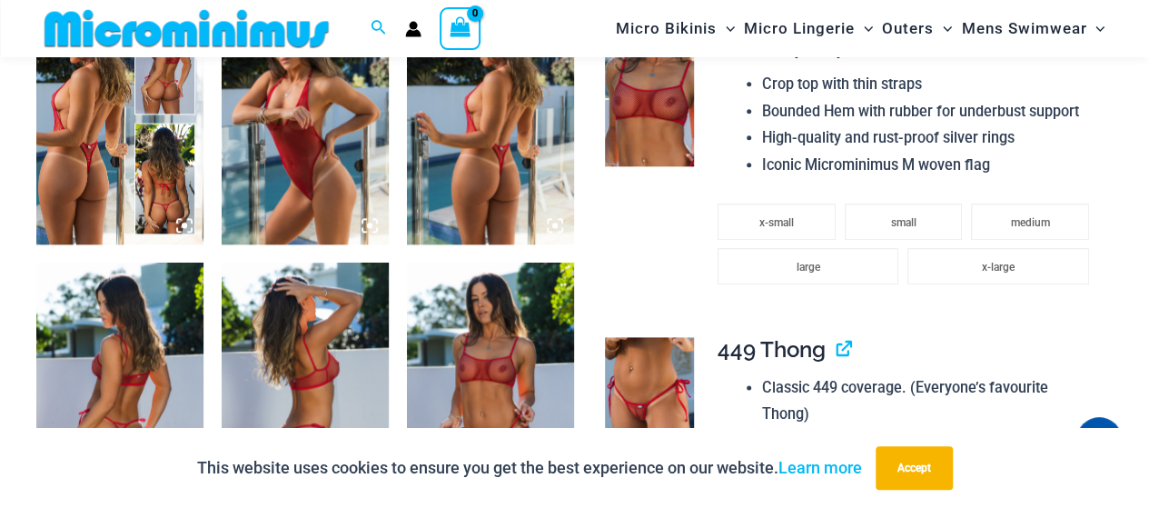
scroll to position [999, 0]
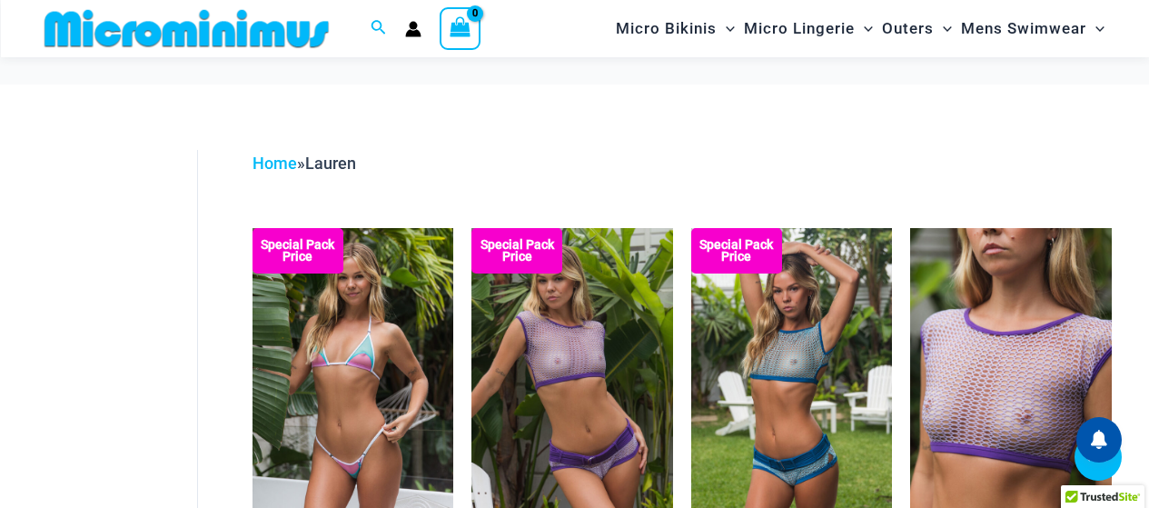
scroll to position [619, 0]
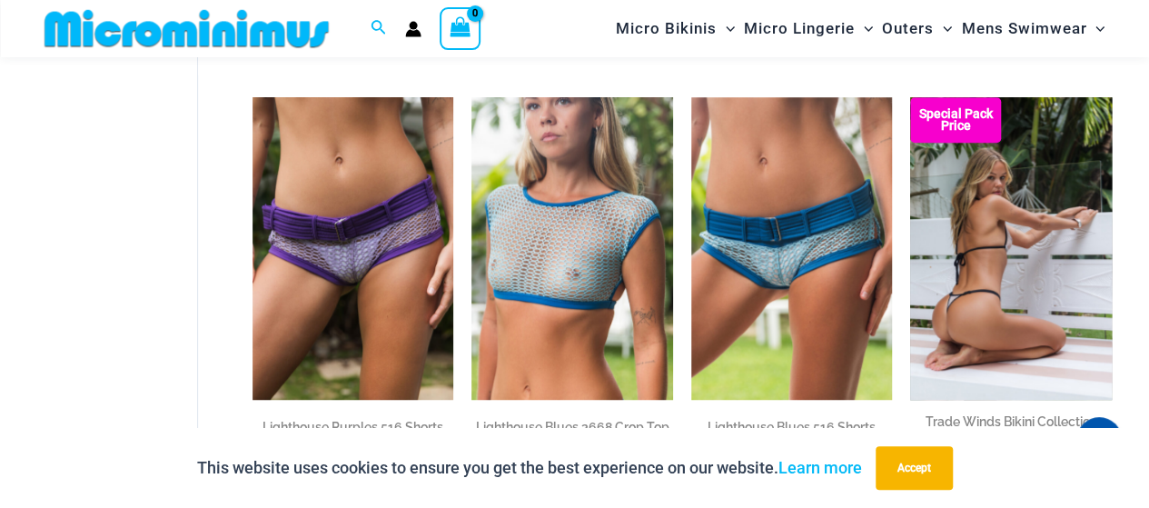
click at [944, 330] on img at bounding box center [1011, 248] width 202 height 302
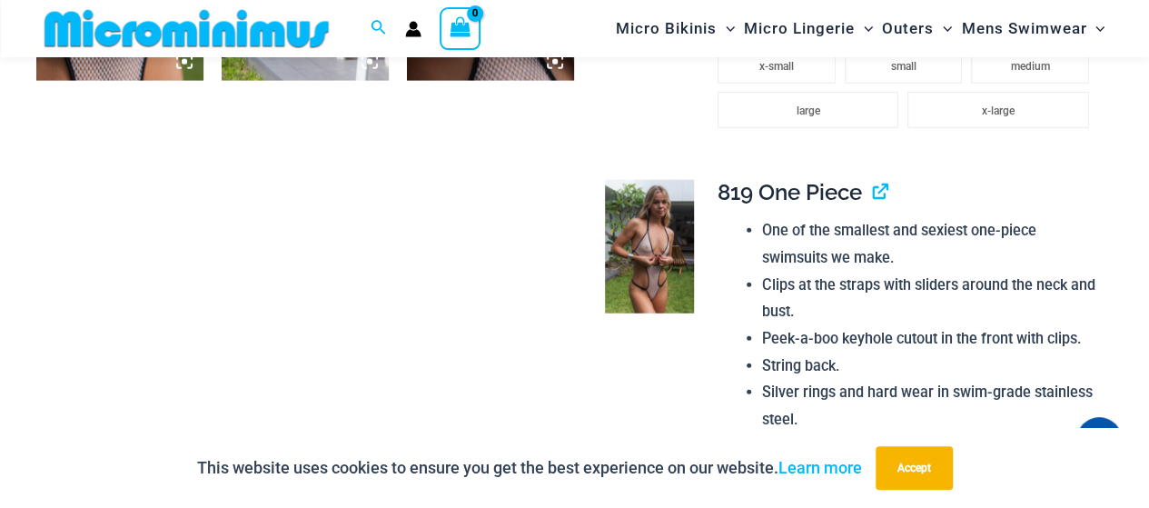
scroll to position [2362, 0]
